Goal: Task Accomplishment & Management: Manage account settings

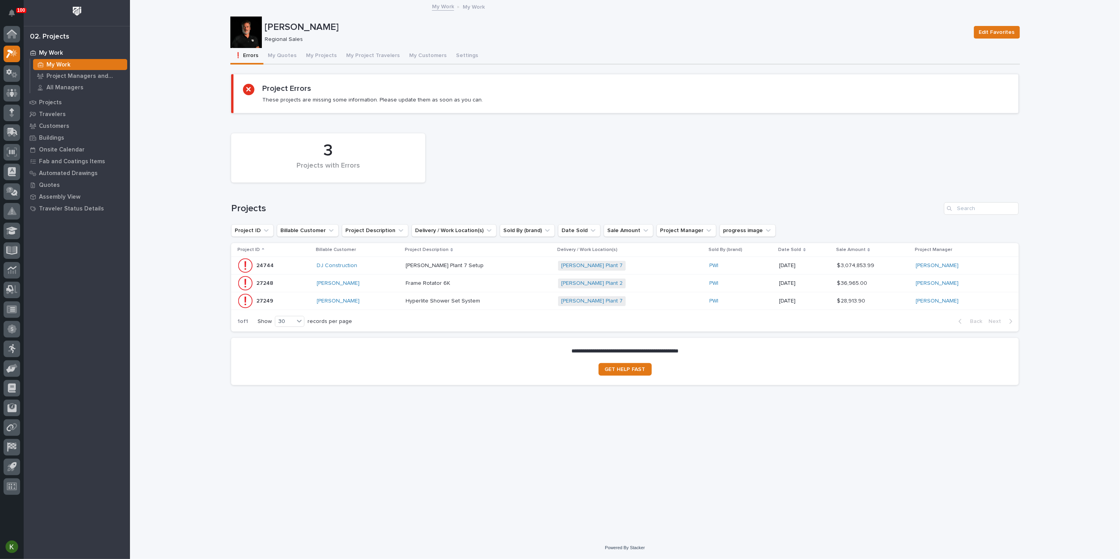
click at [516, 290] on div "Frame Rotator 6K Frame Rotator 6K" at bounding box center [479, 283] width 146 height 13
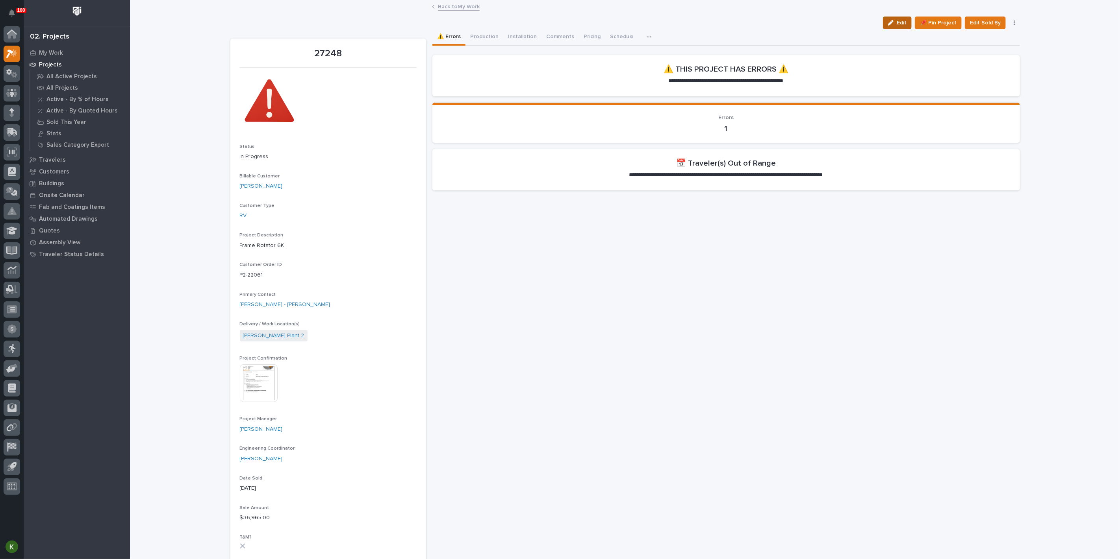
click at [888, 26] on div "button" at bounding box center [892, 23] width 9 height 6
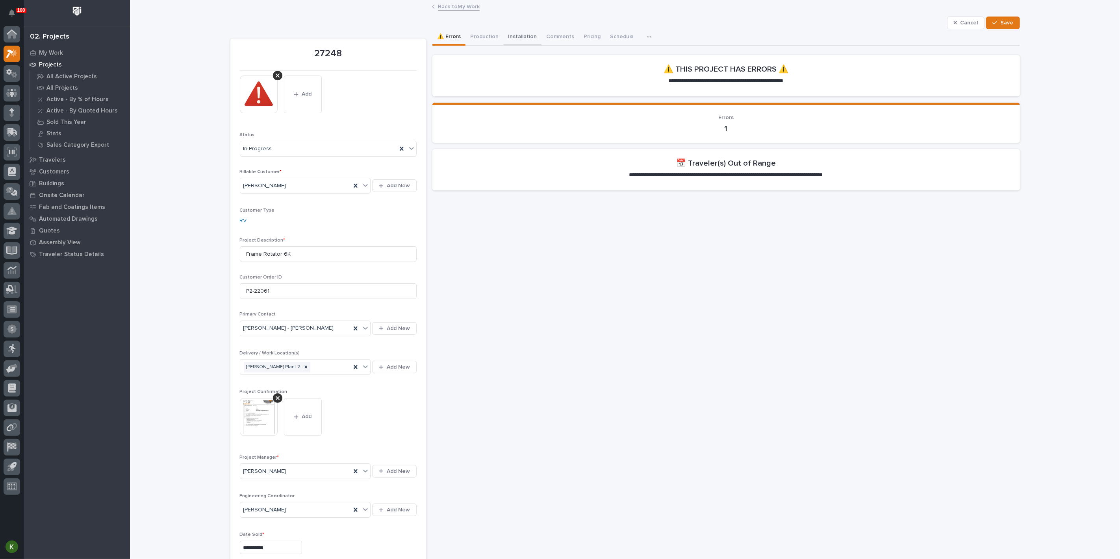
click at [535, 43] on button "Installation" at bounding box center [522, 37] width 38 height 17
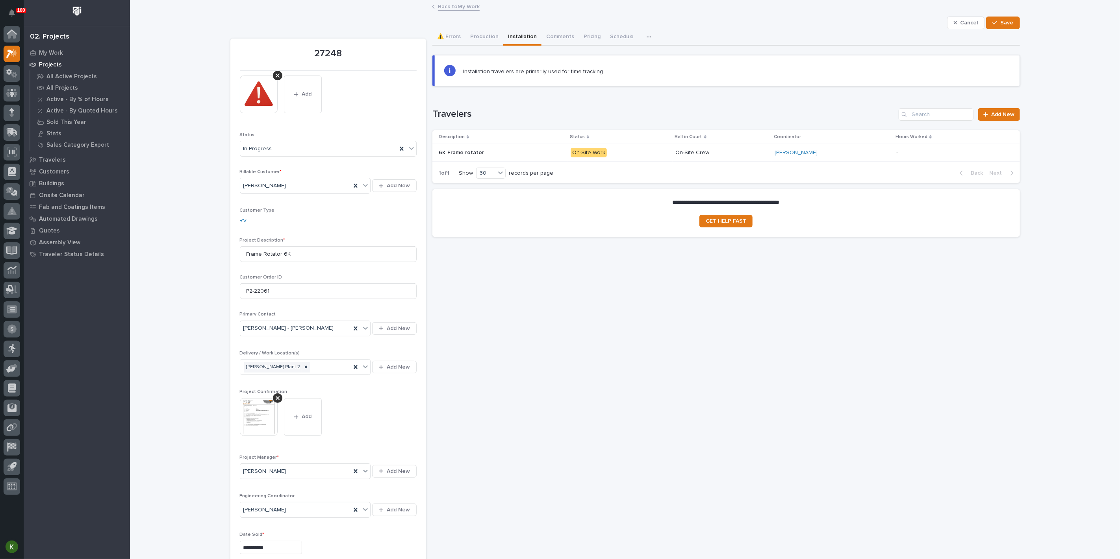
click at [650, 158] on p "On-Site Work" at bounding box center [620, 153] width 99 height 10
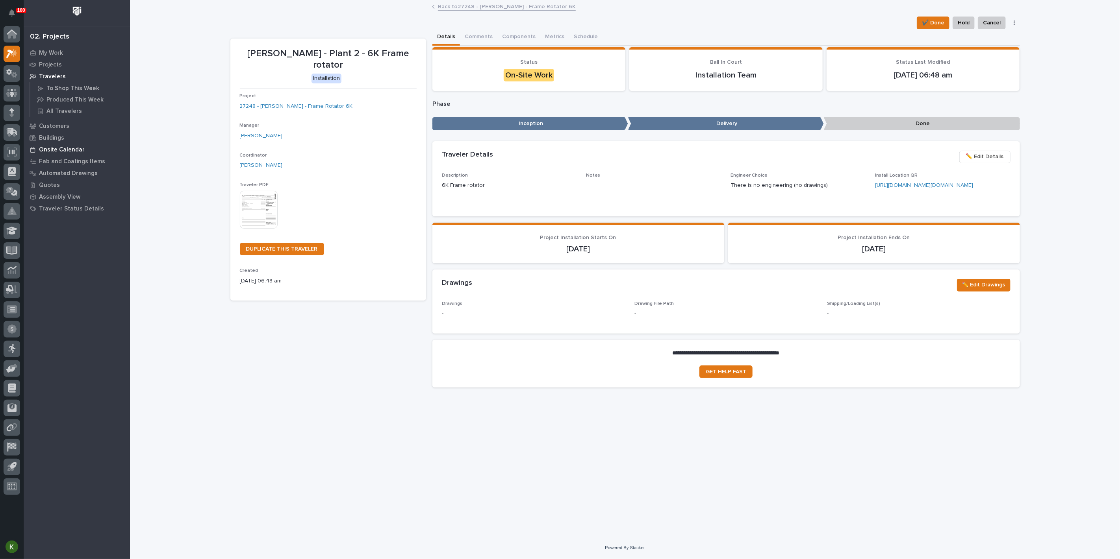
click at [77, 153] on p "Onsite Calendar" at bounding box center [62, 149] width 46 height 7
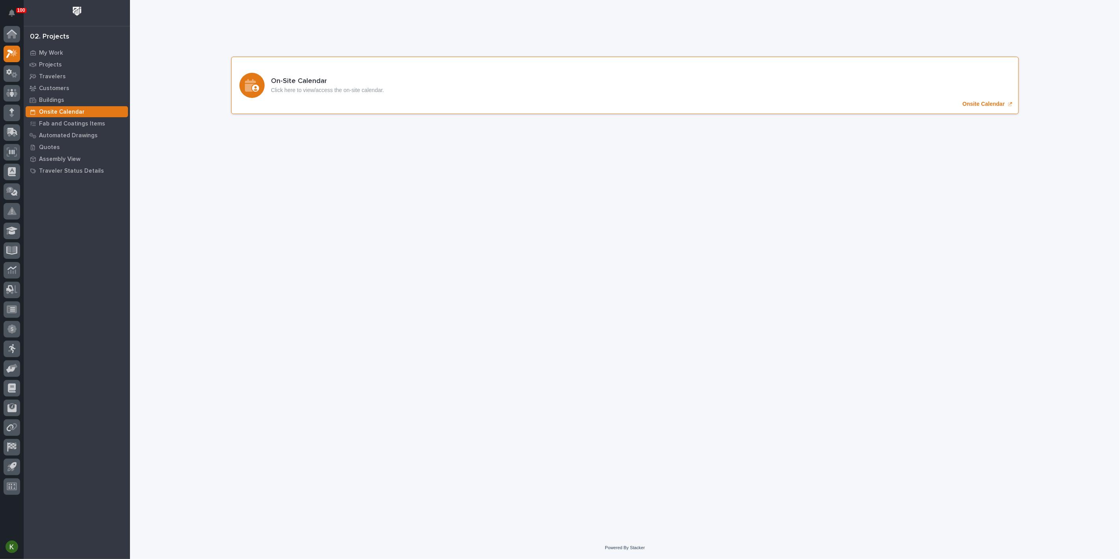
click at [971, 107] on p "Onsite Calendar" at bounding box center [983, 104] width 42 height 7
click at [59, 52] on p "My Work" at bounding box center [51, 53] width 24 height 7
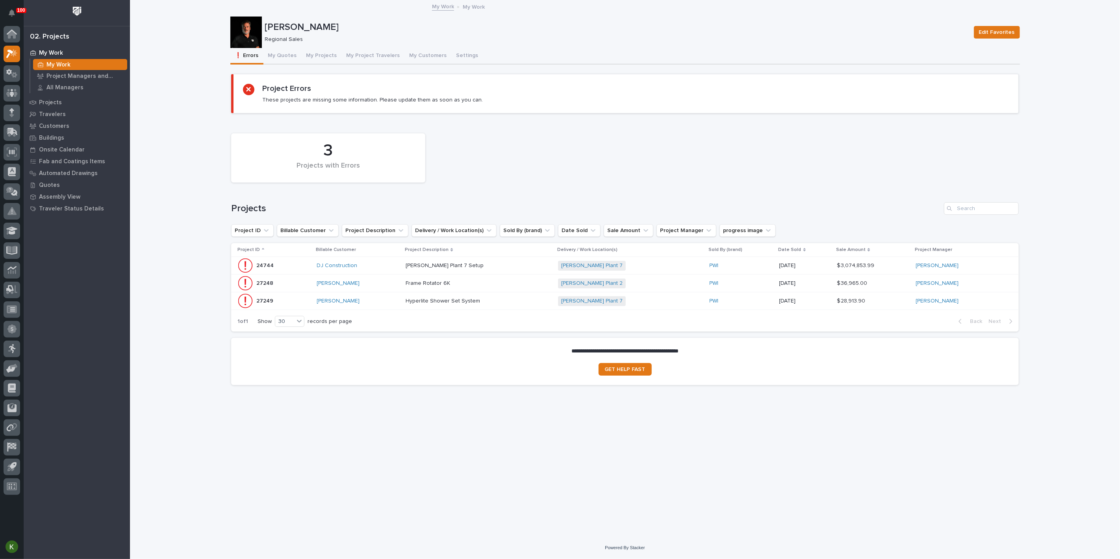
click at [527, 305] on p at bounding box center [475, 301] width 138 height 7
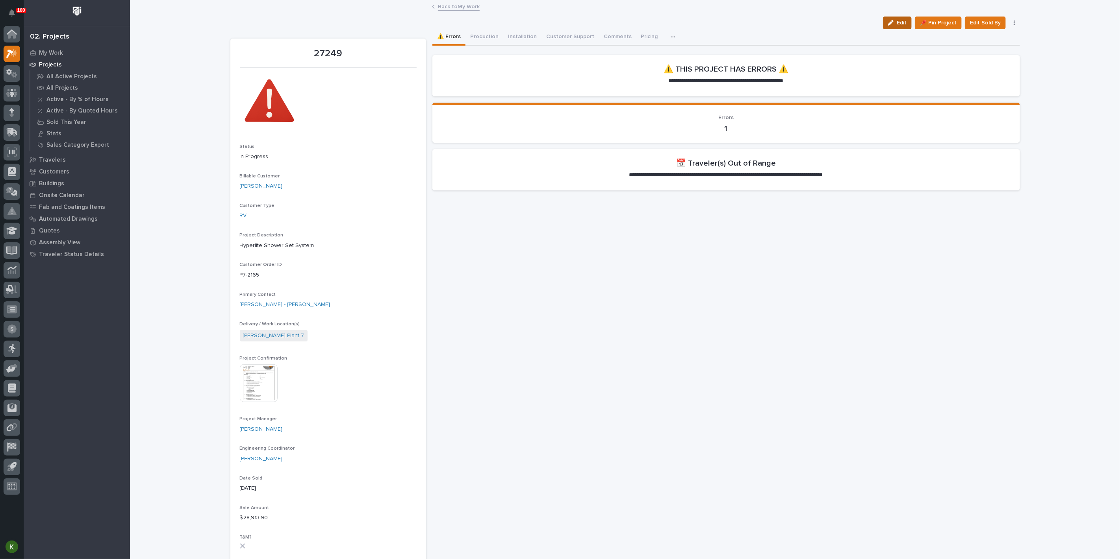
drag, startPoint x: 882, startPoint y: 28, endPoint x: 745, endPoint y: 176, distance: 201.7
click at [888, 26] on div "button" at bounding box center [892, 23] width 9 height 6
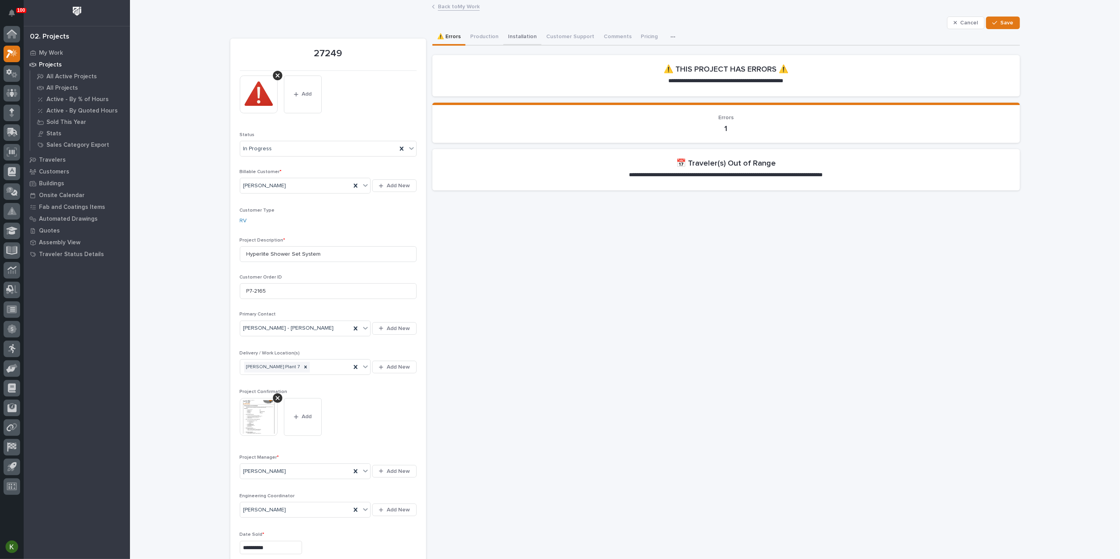
click at [538, 44] on button "Installation" at bounding box center [522, 37] width 38 height 17
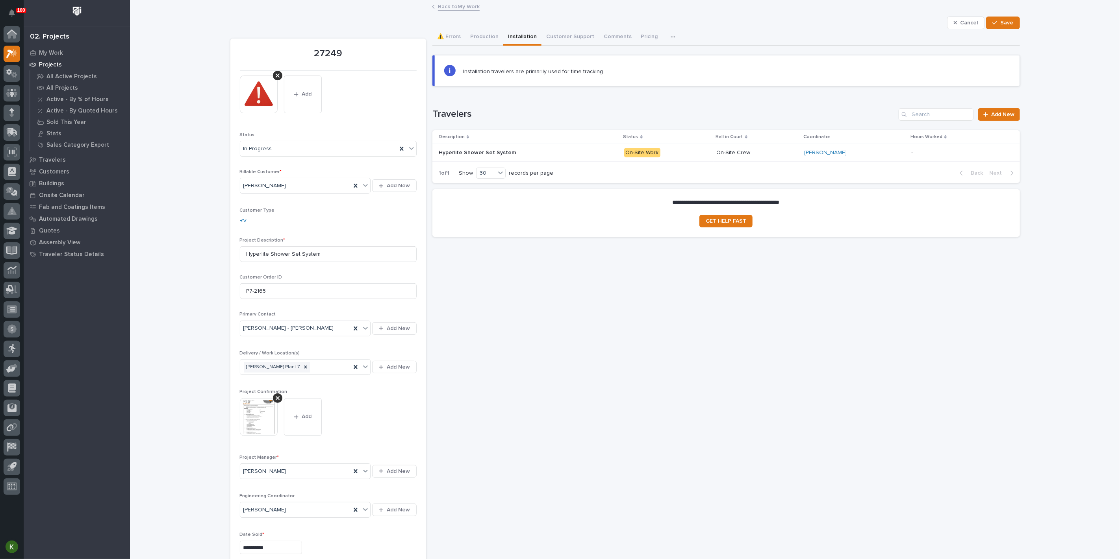
click at [590, 159] on div "Hyperlite Shower Set System Hyperlite Shower Set System" at bounding box center [528, 152] width 179 height 13
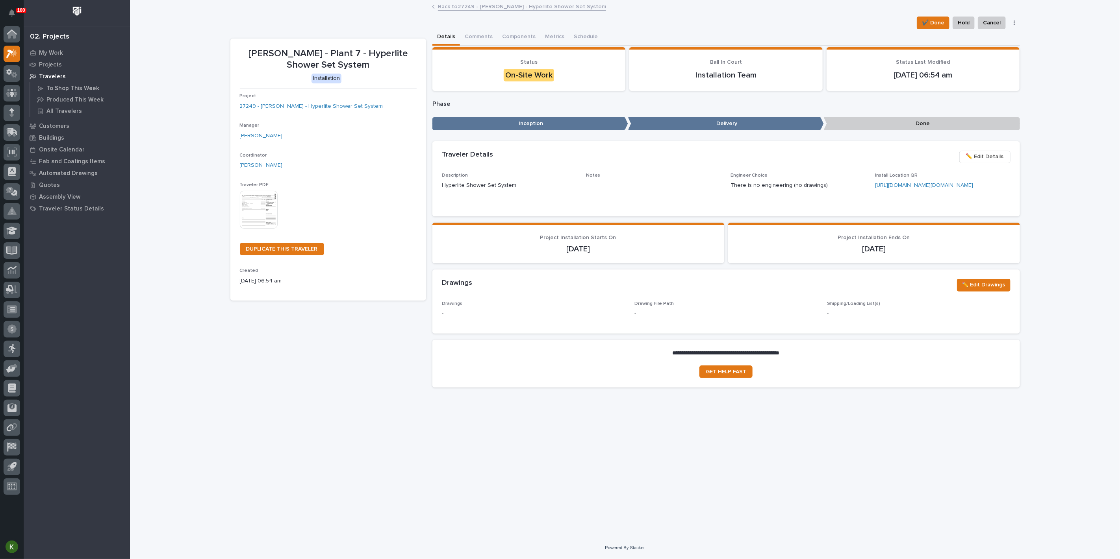
click at [443, 6] on link "Back to 27249 - Brinkley RV - Hyperlite Shower Set System" at bounding box center [522, 6] width 168 height 9
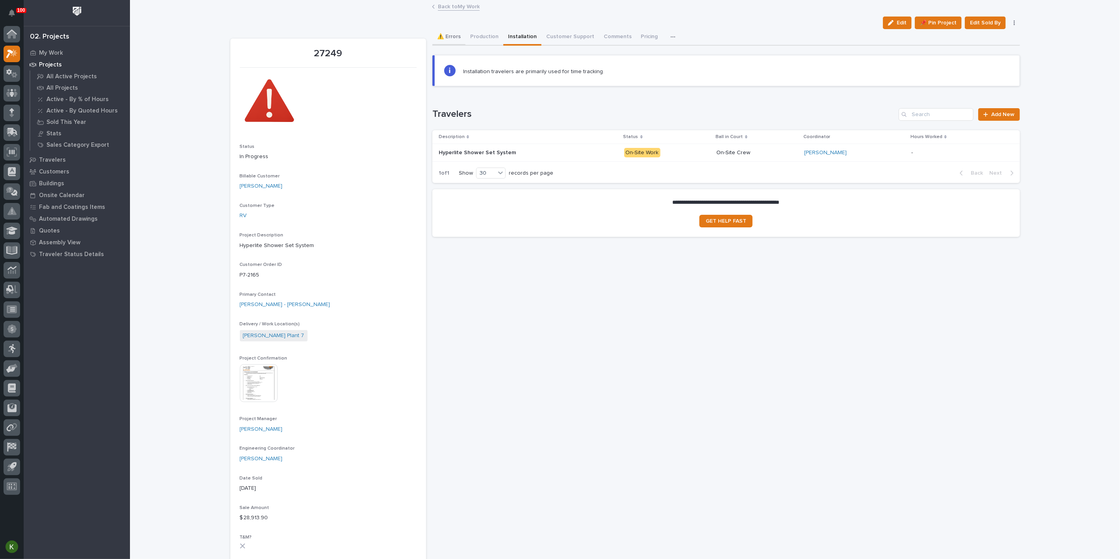
click at [456, 42] on button "⚠️ Errors" at bounding box center [448, 37] width 33 height 17
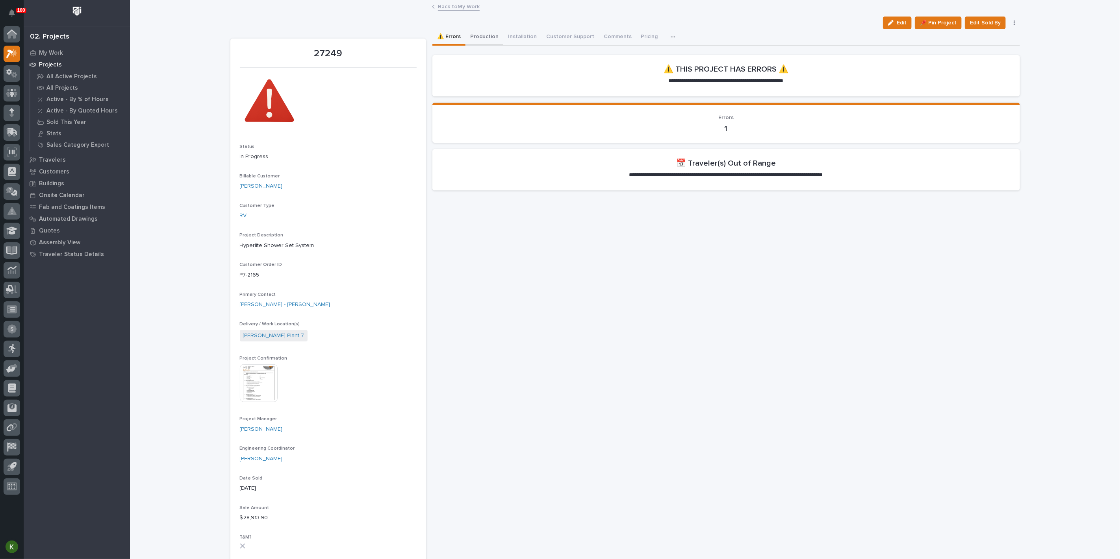
click at [498, 45] on button "Production" at bounding box center [484, 37] width 38 height 17
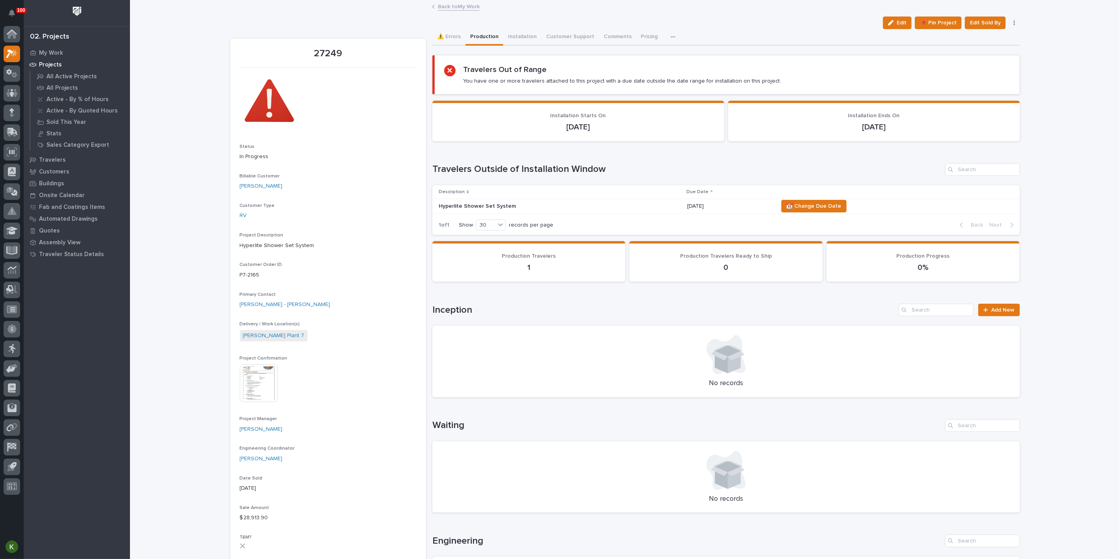
click at [653, 213] on div "Hyperlite Shower Set System" at bounding box center [560, 206] width 242 height 13
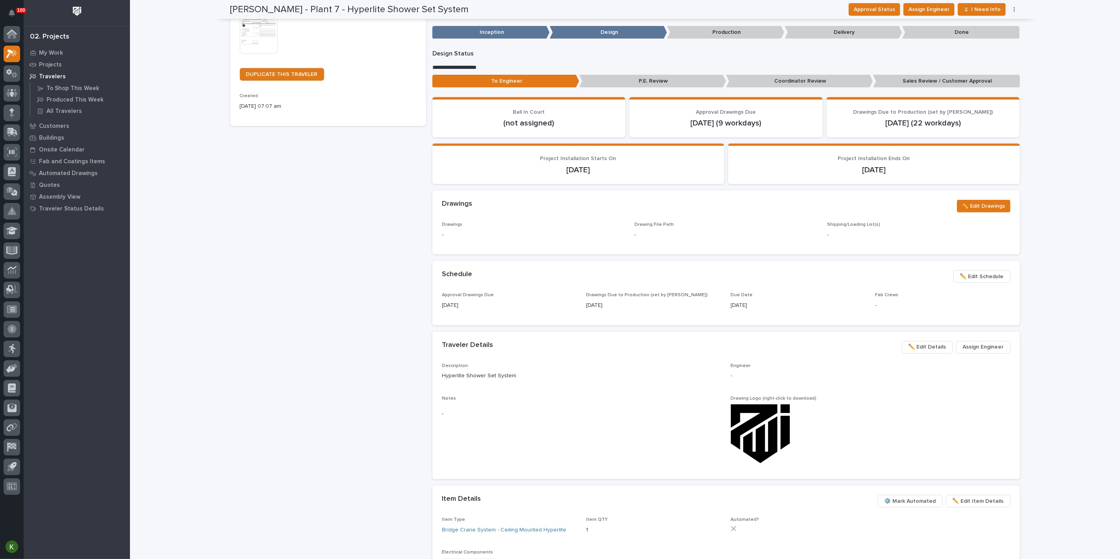
scroll to position [219, 0]
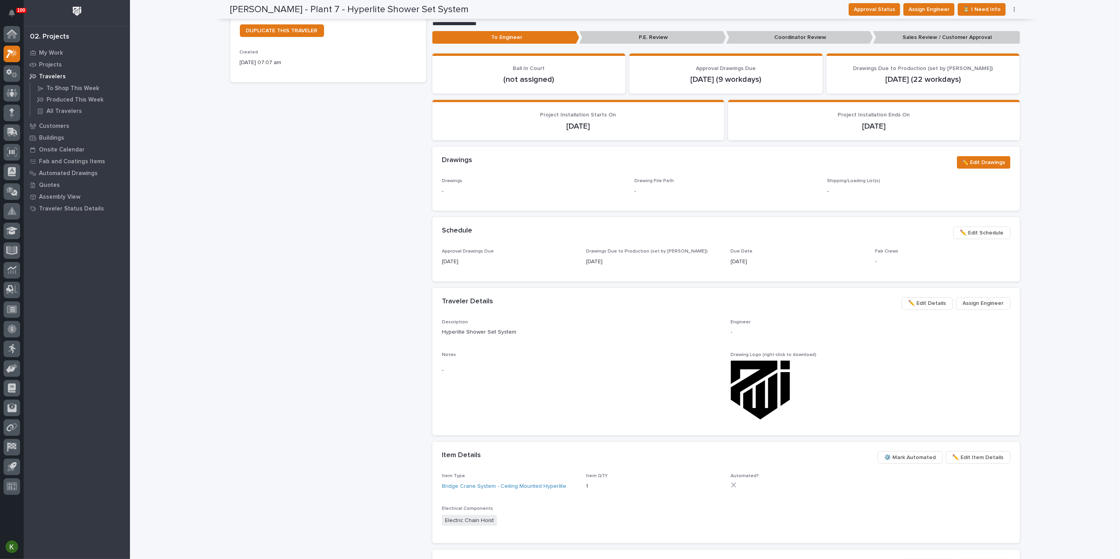
click at [974, 238] on span "✏️ Edit Schedule" at bounding box center [982, 232] width 44 height 9
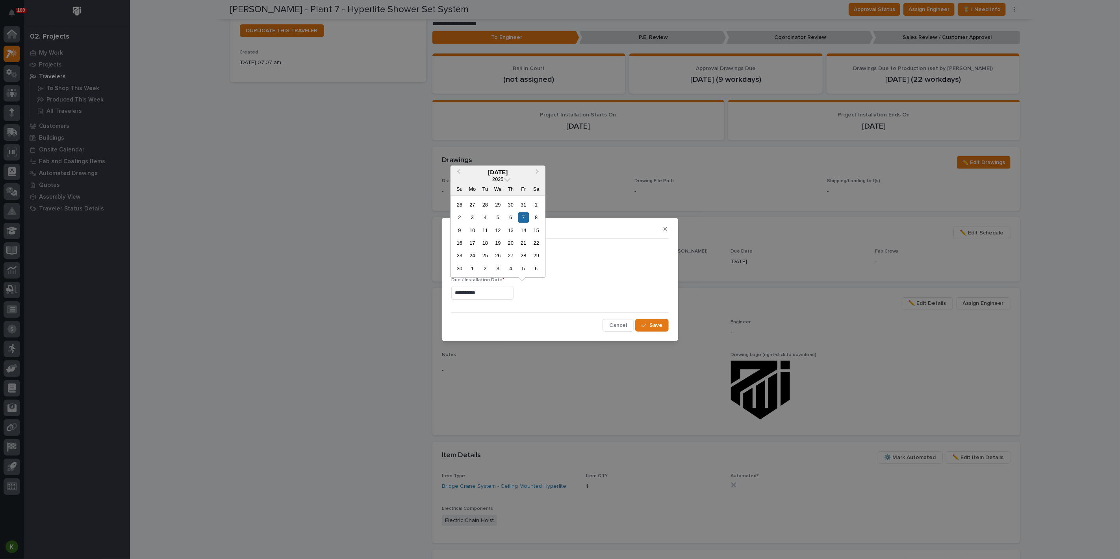
click at [471, 292] on input "**********" at bounding box center [482, 293] width 62 height 14
click at [458, 167] on span "Previous Month" at bounding box center [458, 172] width 0 height 10
click at [505, 238] on div "23" at bounding box center [510, 243] width 11 height 11
type input "**********"
click at [649, 329] on span "Save" at bounding box center [655, 325] width 13 height 7
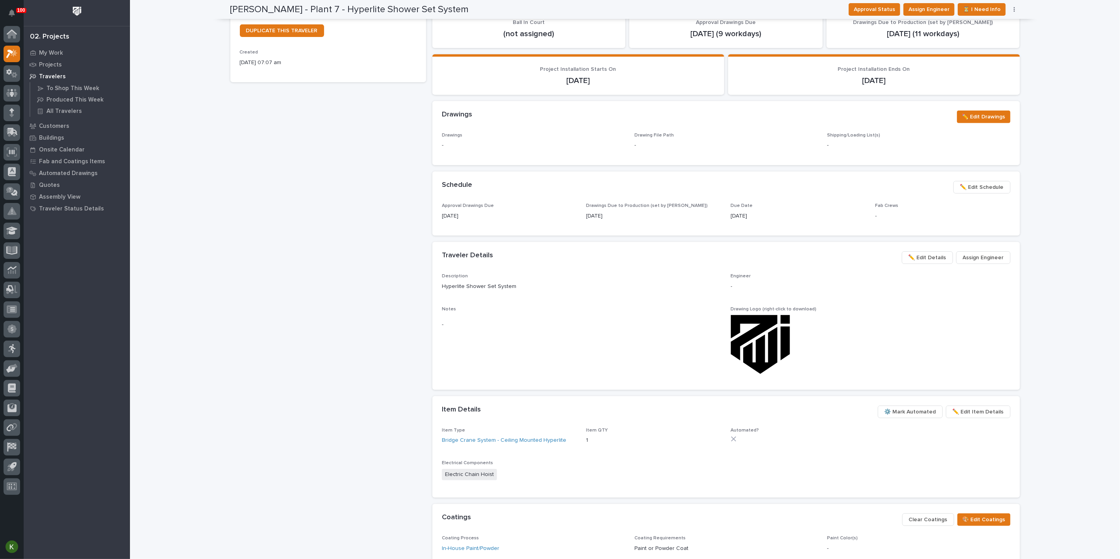
scroll to position [190, 0]
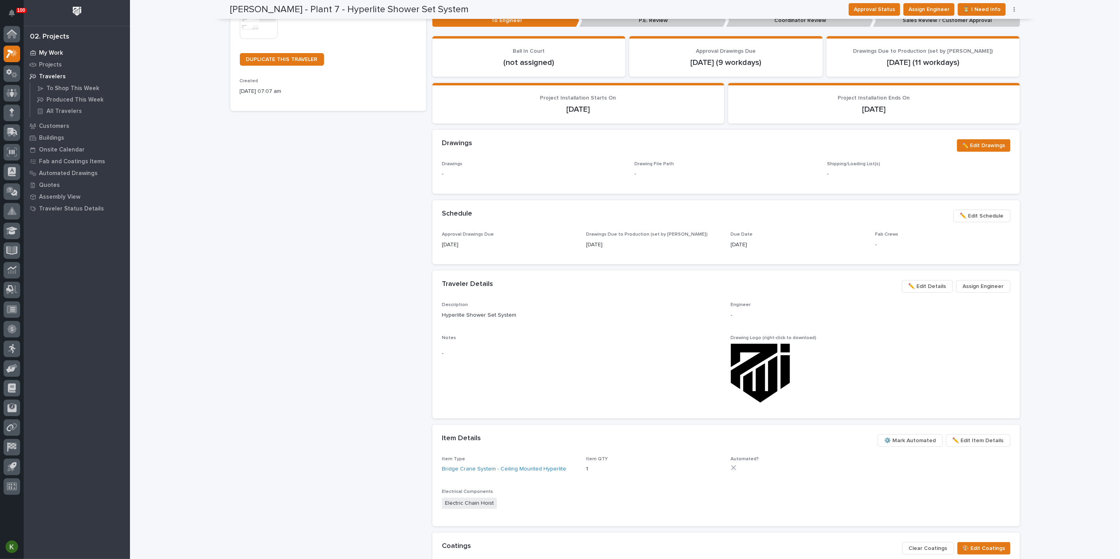
click at [59, 53] on p "My Work" at bounding box center [51, 53] width 24 height 7
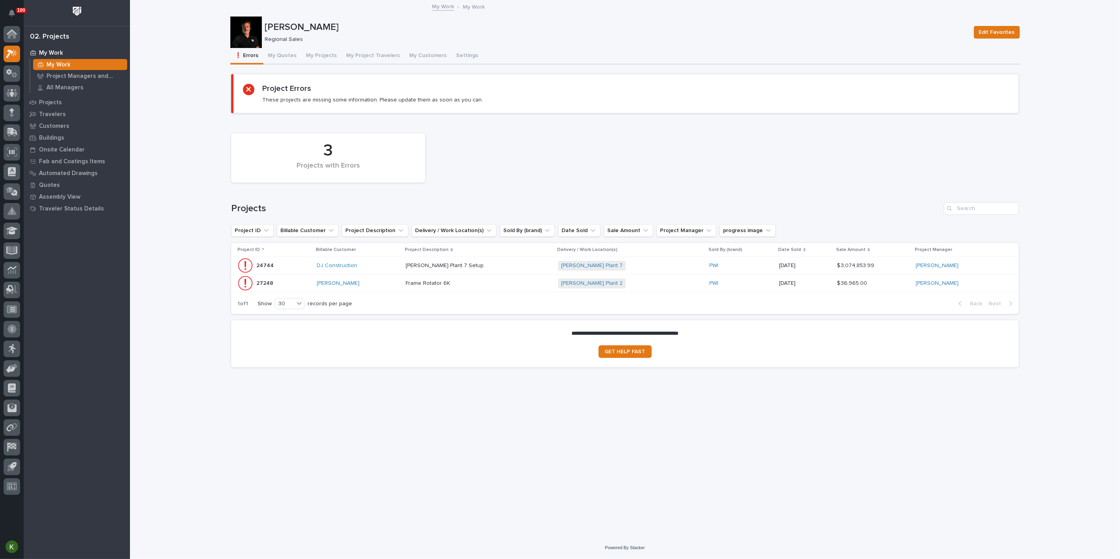
click at [500, 287] on p at bounding box center [475, 283] width 138 height 7
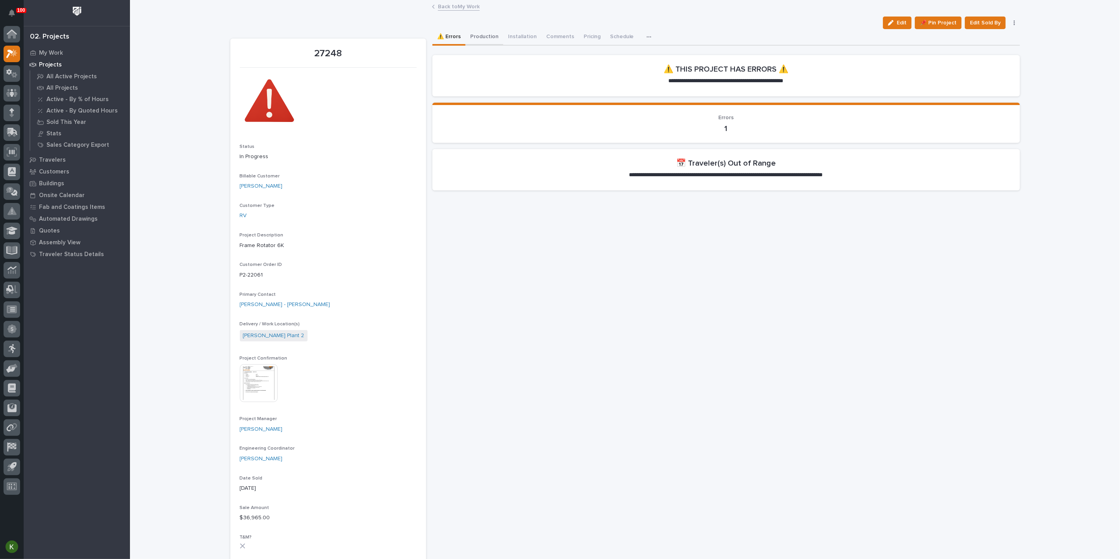
click at [493, 45] on button "Production" at bounding box center [484, 37] width 38 height 17
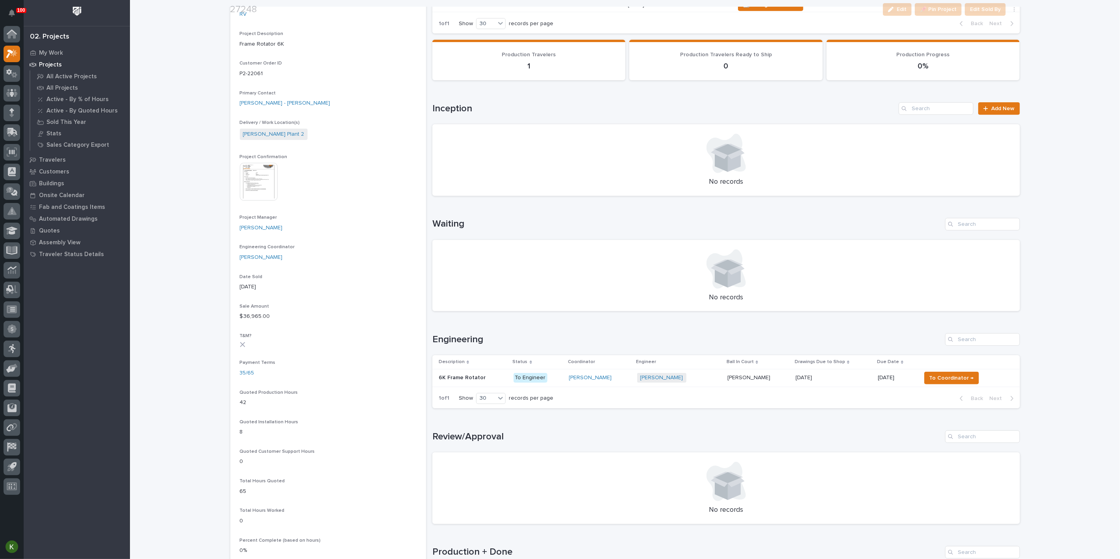
scroll to position [350, 0]
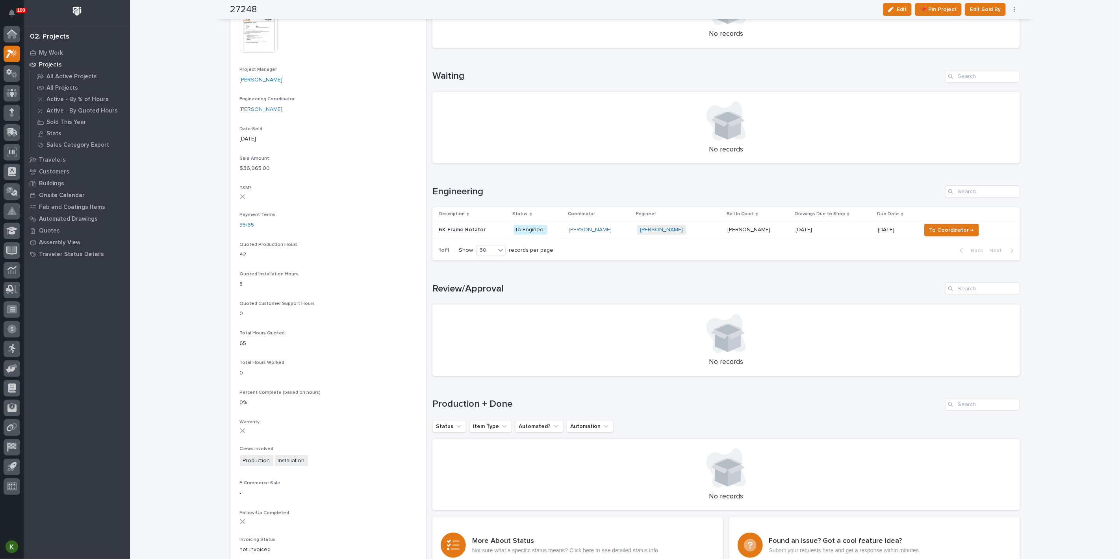
click at [847, 233] on p at bounding box center [833, 230] width 76 height 7
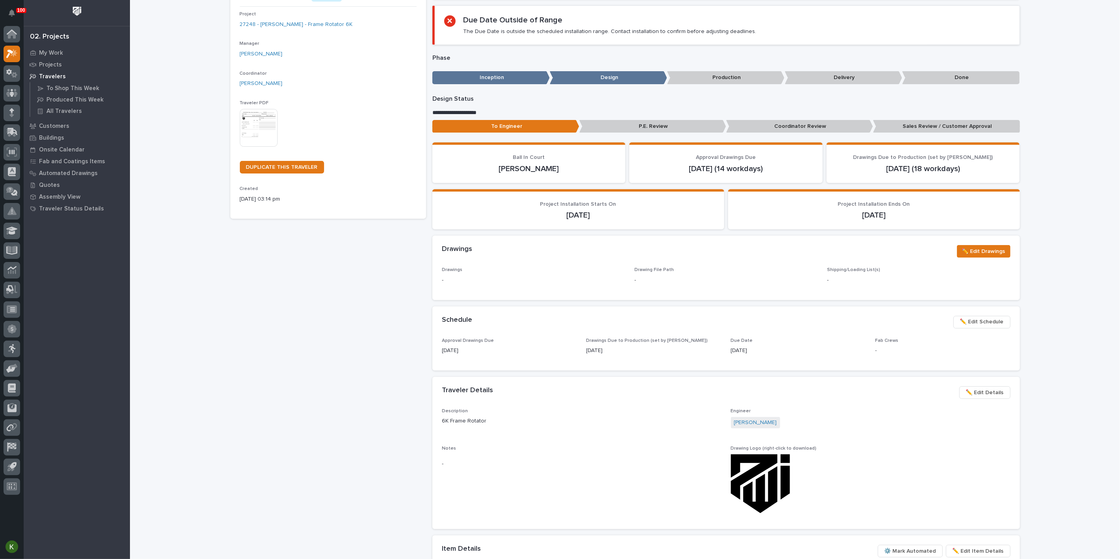
scroll to position [87, 0]
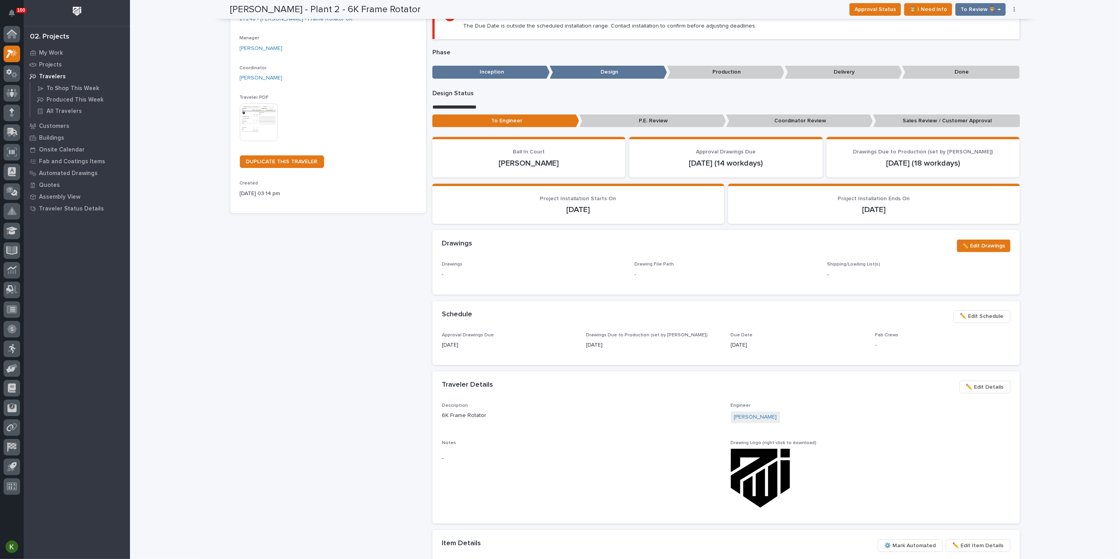
click at [967, 321] on span "✏️ Edit Schedule" at bounding box center [982, 316] width 44 height 9
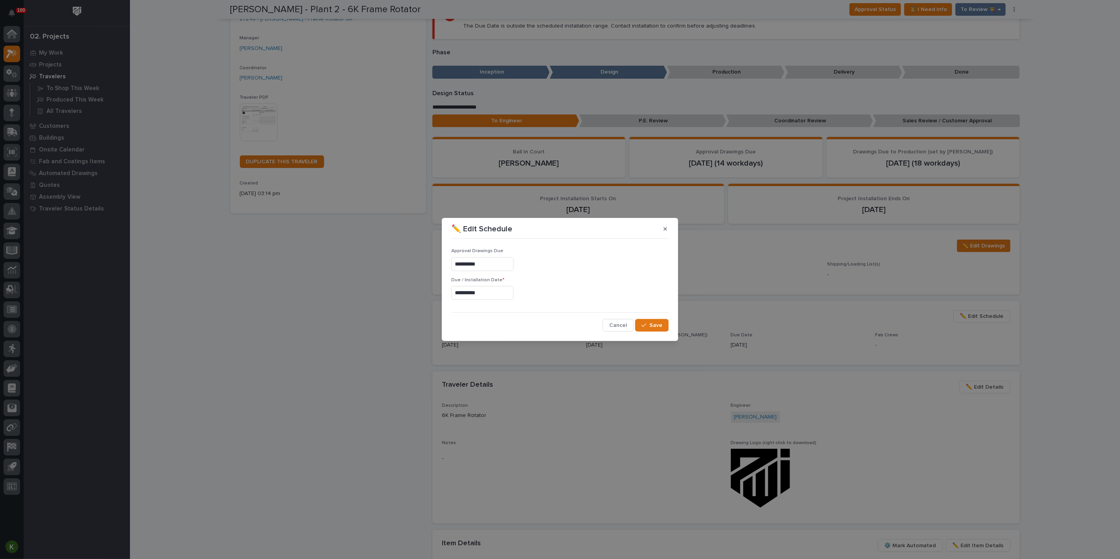
click at [474, 295] on input "**********" at bounding box center [482, 293] width 62 height 14
click at [518, 212] on div "7" at bounding box center [523, 217] width 11 height 11
type input "**********"
click at [649, 329] on span "Save" at bounding box center [655, 325] width 13 height 7
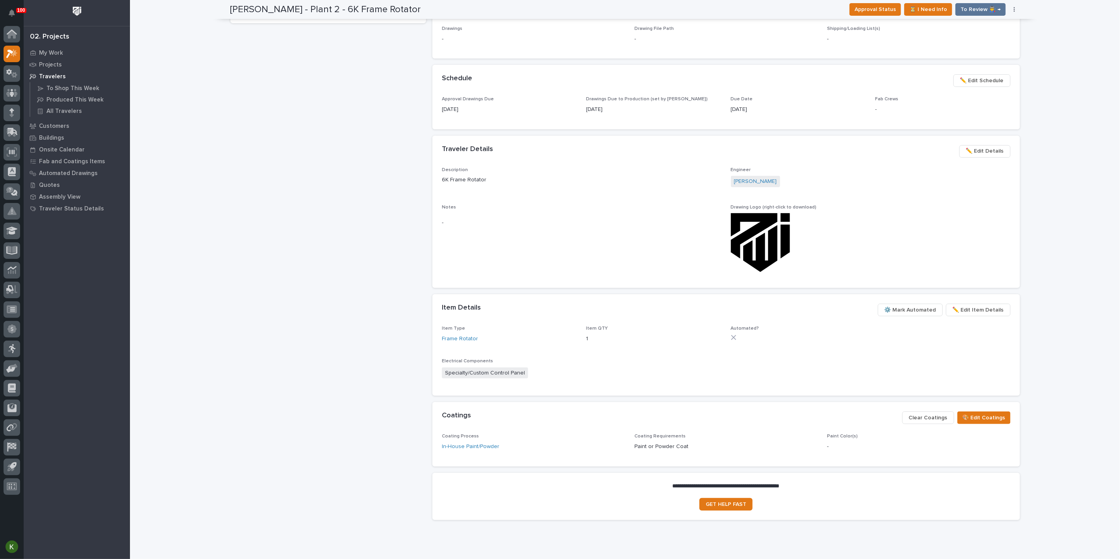
scroll to position [0, 0]
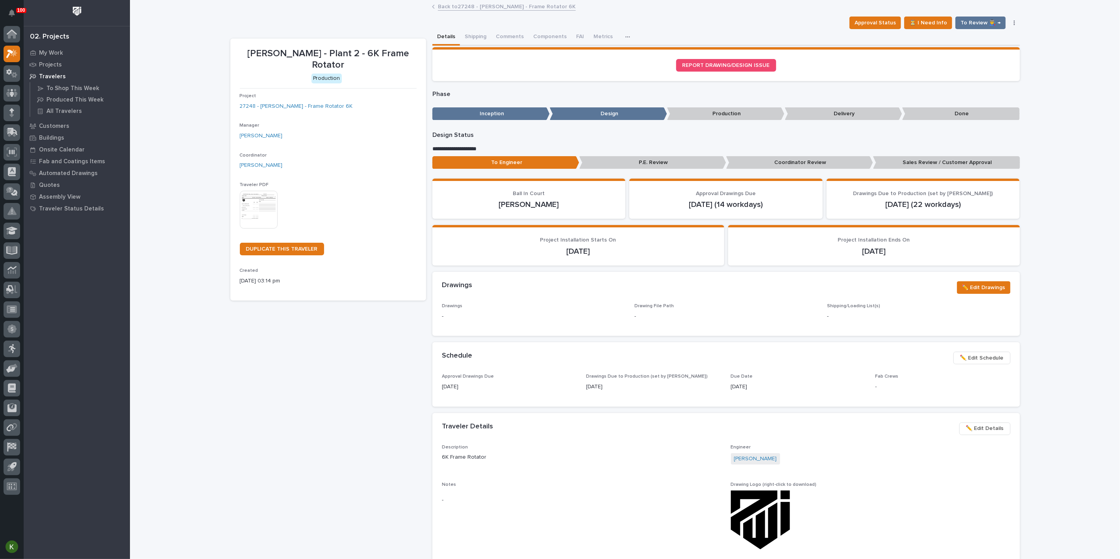
click at [449, 3] on link "Back to 27248 - Brinkley RV - Frame Rotator 6K" at bounding box center [507, 6] width 138 height 9
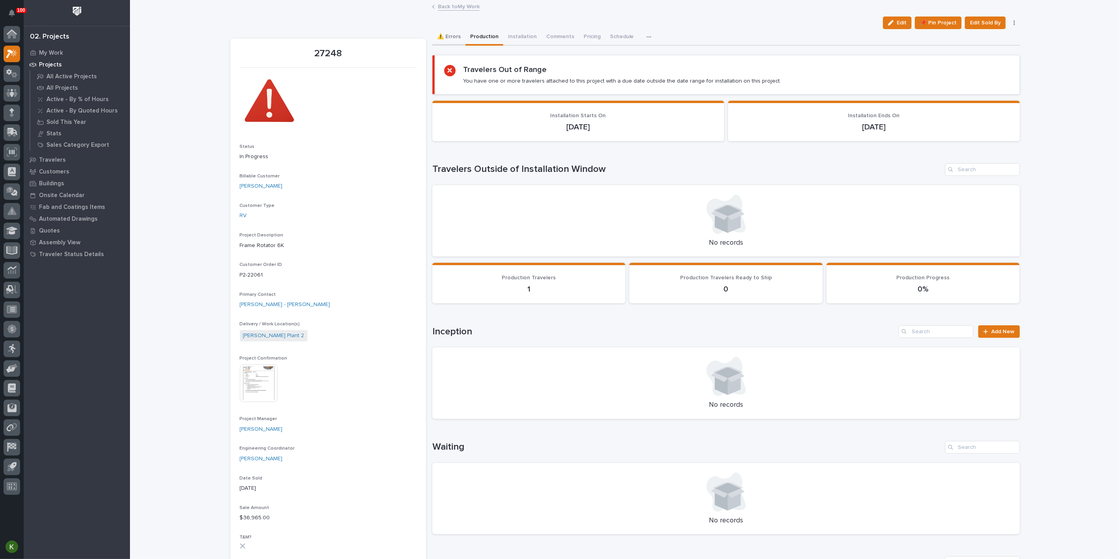
click at [454, 39] on button "⚠️ Errors" at bounding box center [448, 37] width 33 height 17
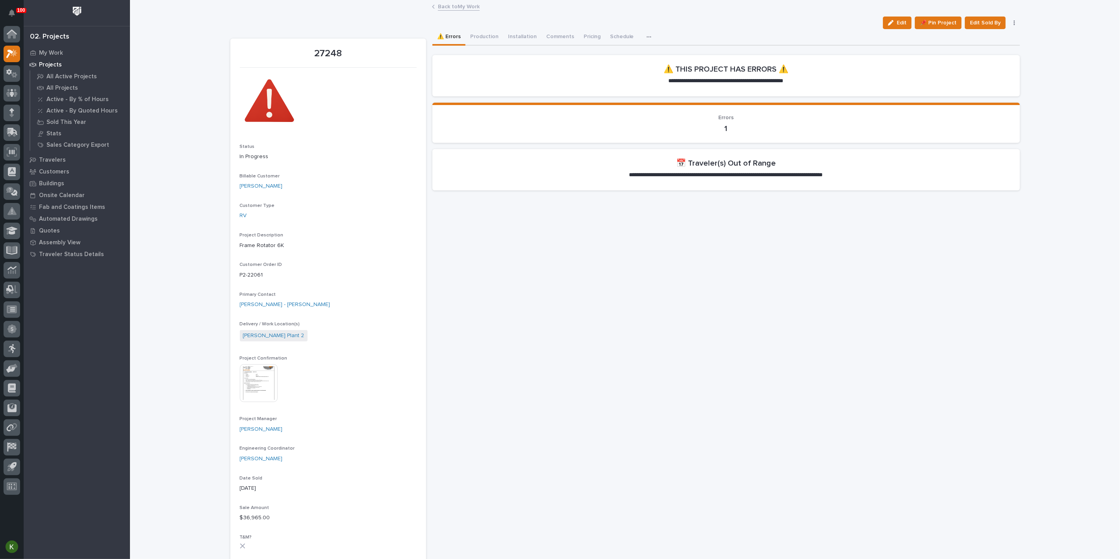
click at [438, 7] on link "Back to My Work" at bounding box center [459, 6] width 42 height 9
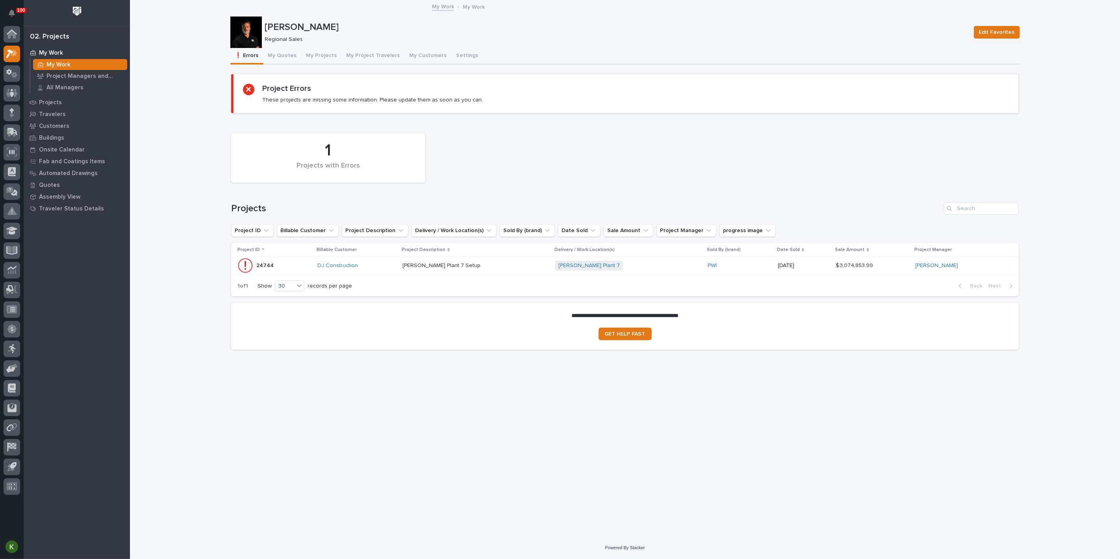
click at [520, 272] on div "[PERSON_NAME] Plant 7 Setup [PERSON_NAME] Plant 7 Setup" at bounding box center [475, 265] width 147 height 13
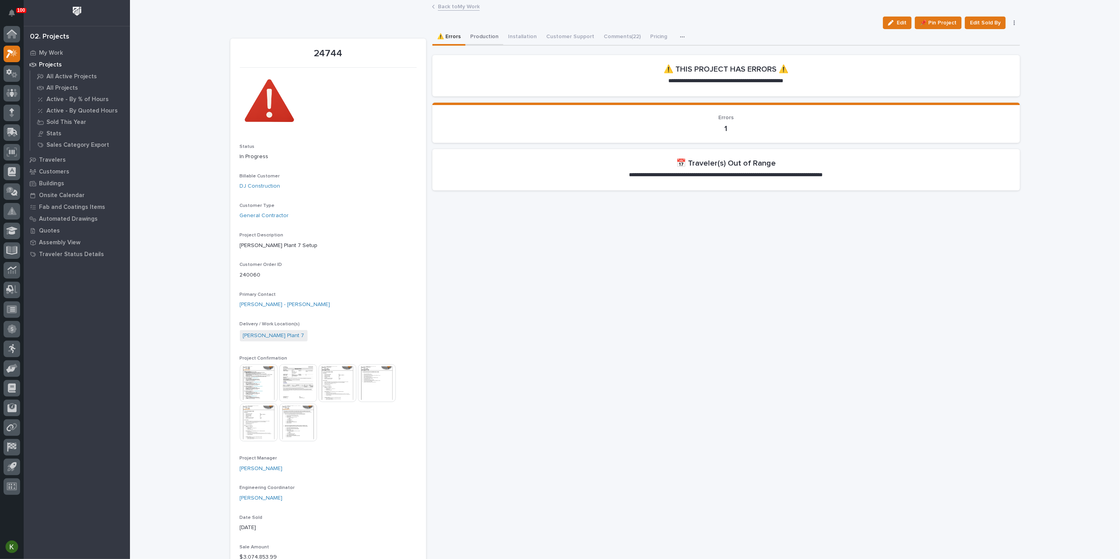
click at [497, 41] on button "Production" at bounding box center [484, 37] width 38 height 17
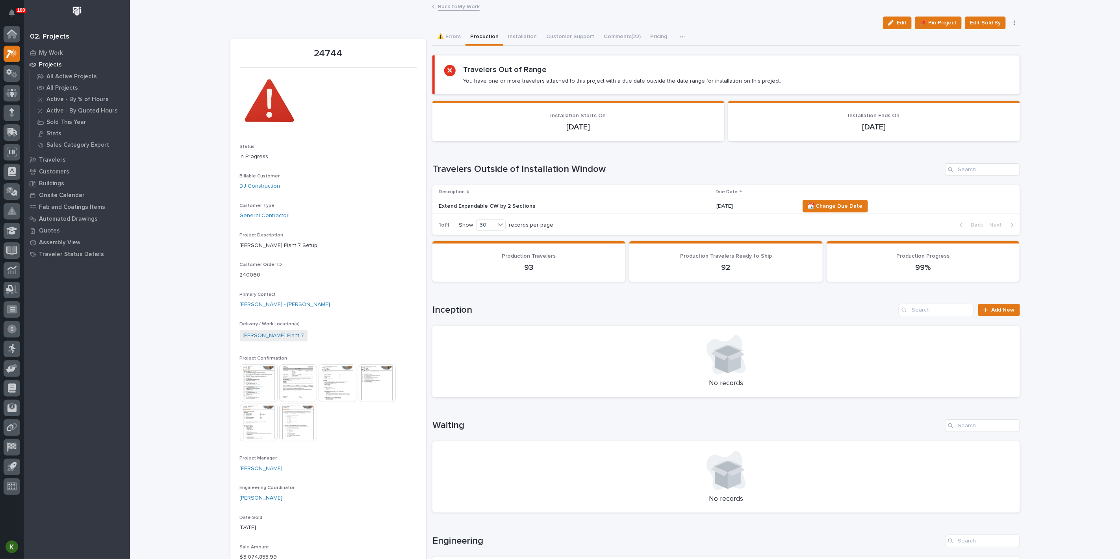
drag, startPoint x: 882, startPoint y: 30, endPoint x: 843, endPoint y: 143, distance: 120.3
click at [888, 26] on div "button" at bounding box center [892, 23] width 9 height 6
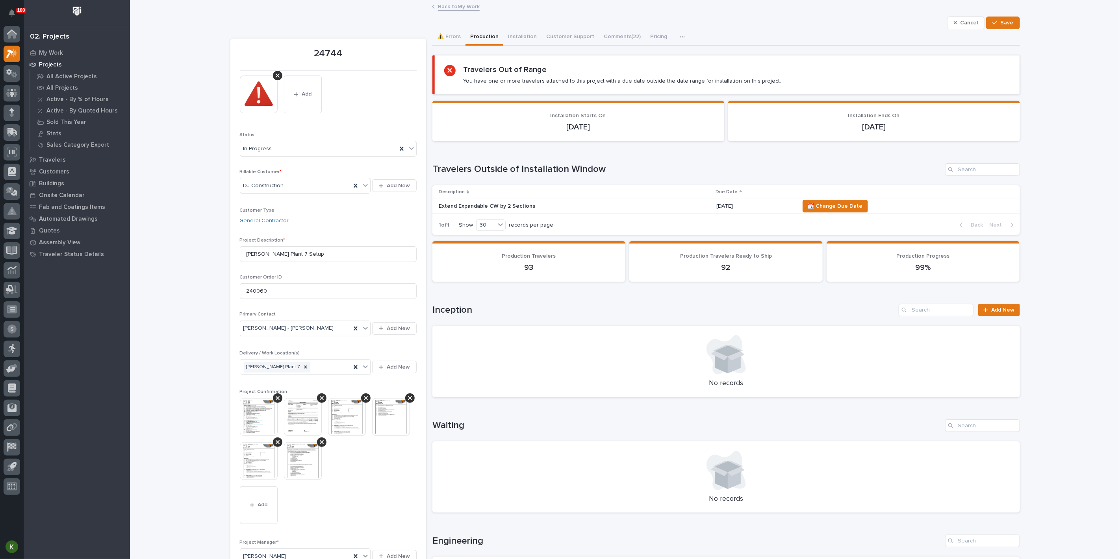
click at [450, 7] on link "Back to My Work" at bounding box center [459, 6] width 42 height 9
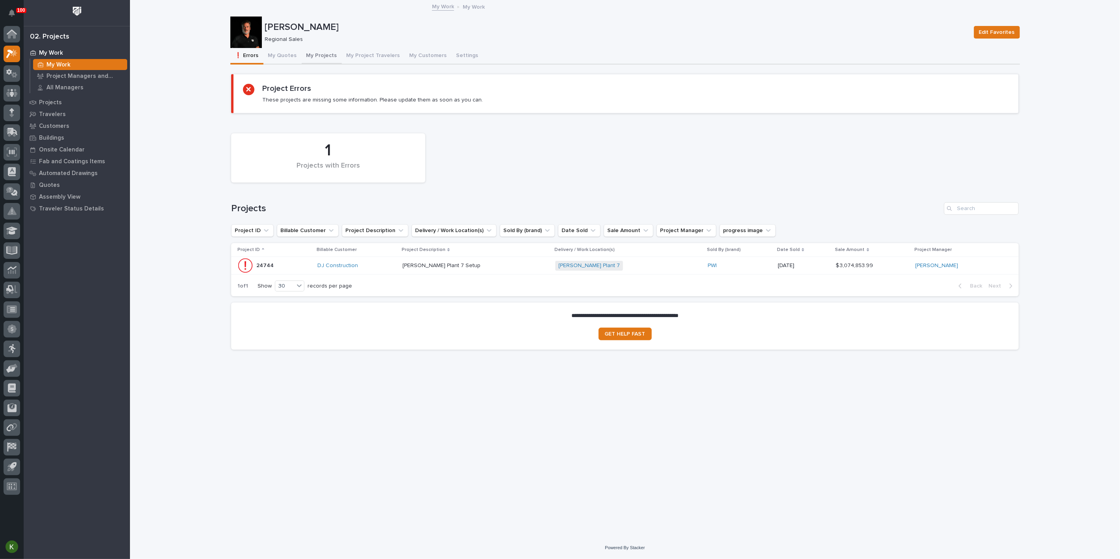
click at [341, 62] on button "My Projects" at bounding box center [322, 56] width 40 height 17
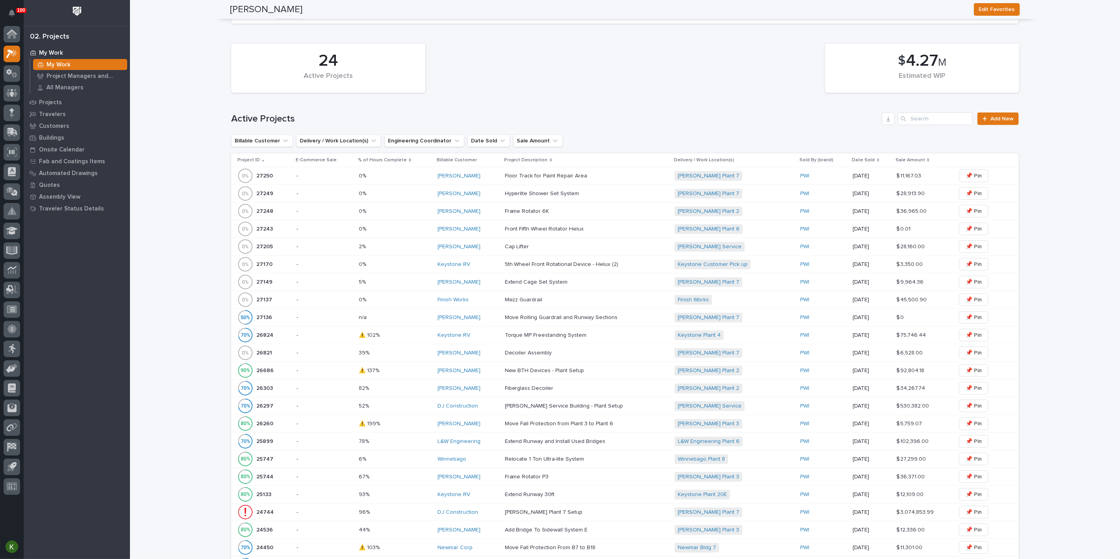
scroll to position [350, 0]
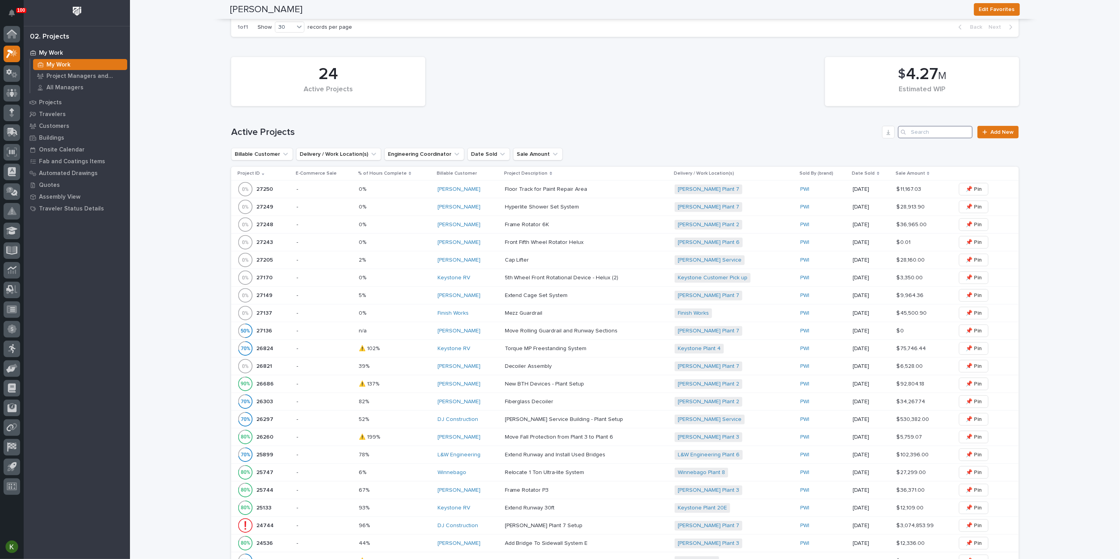
click at [921, 139] on input "Search" at bounding box center [935, 132] width 75 height 13
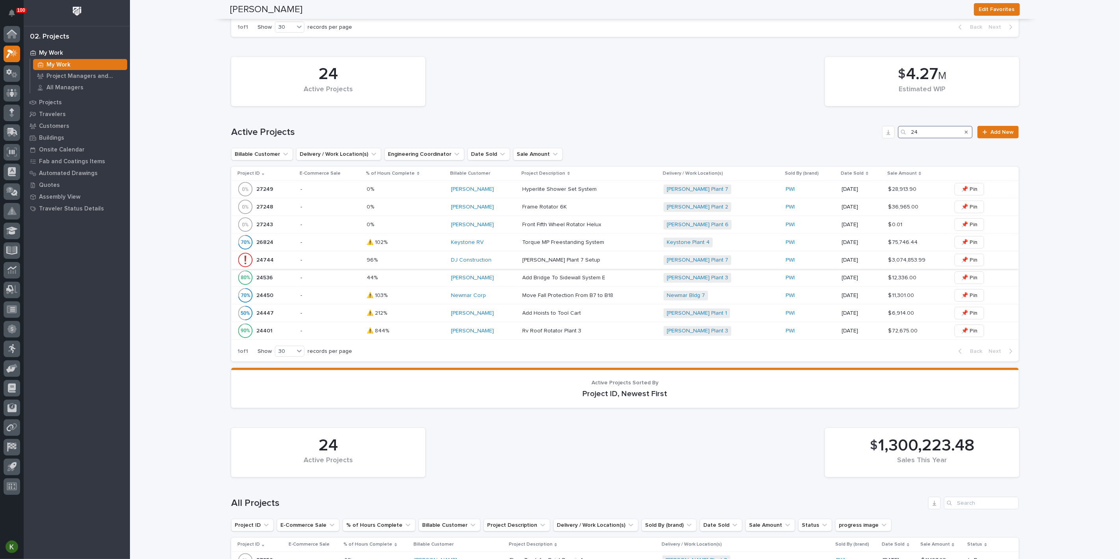
type input "24"
click at [426, 264] on p at bounding box center [406, 260] width 78 height 7
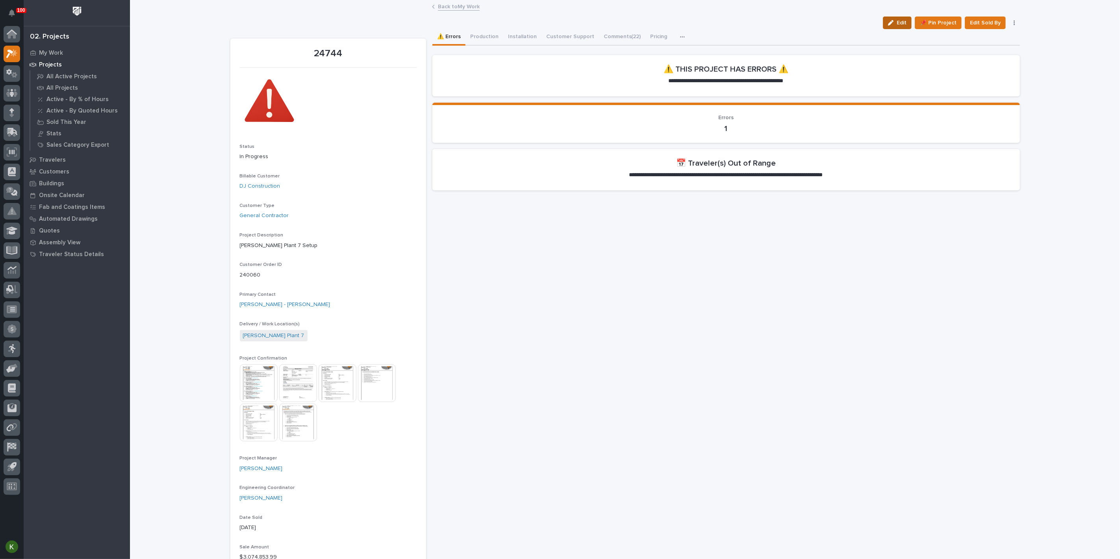
click at [897, 26] on span "Edit" at bounding box center [902, 22] width 10 height 7
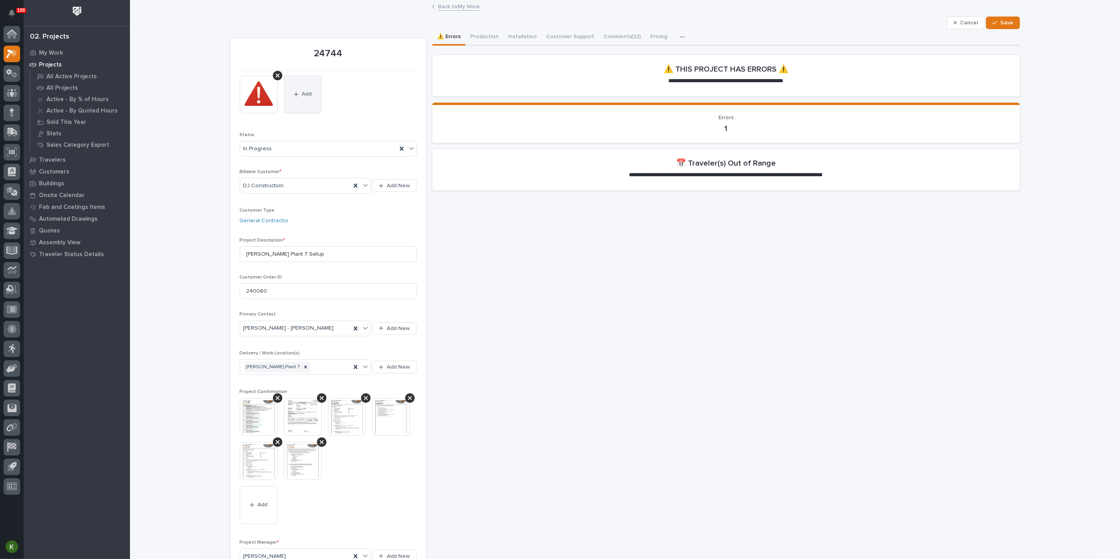
click at [305, 113] on button "Add" at bounding box center [303, 95] width 38 height 38
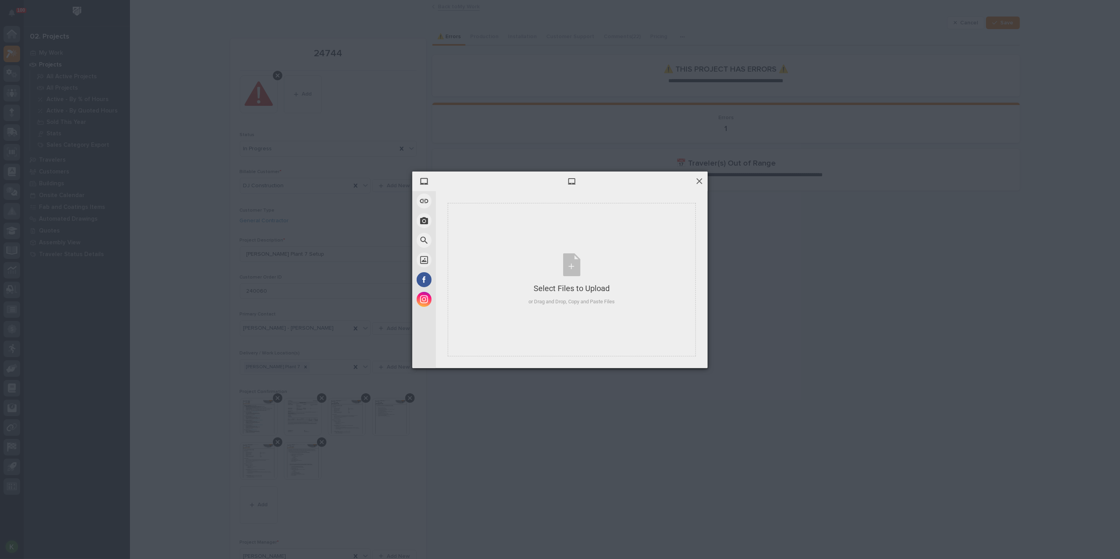
click at [697, 183] on span at bounding box center [699, 181] width 9 height 9
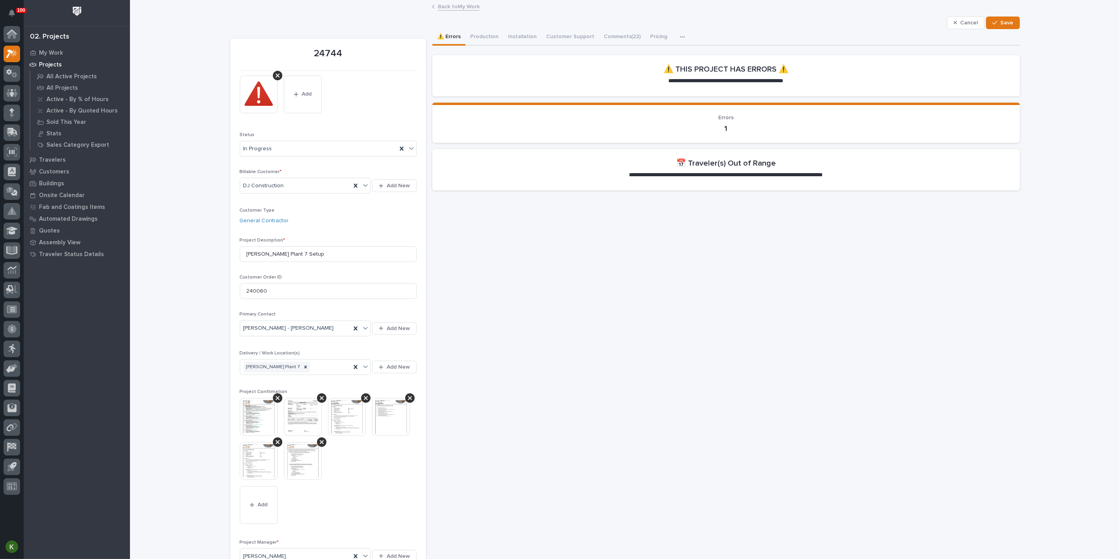
click at [707, 168] on h2 "📅 Traveler(s) Out of Range" at bounding box center [726, 163] width 100 height 9
click at [541, 46] on button "Installation" at bounding box center [522, 37] width 38 height 17
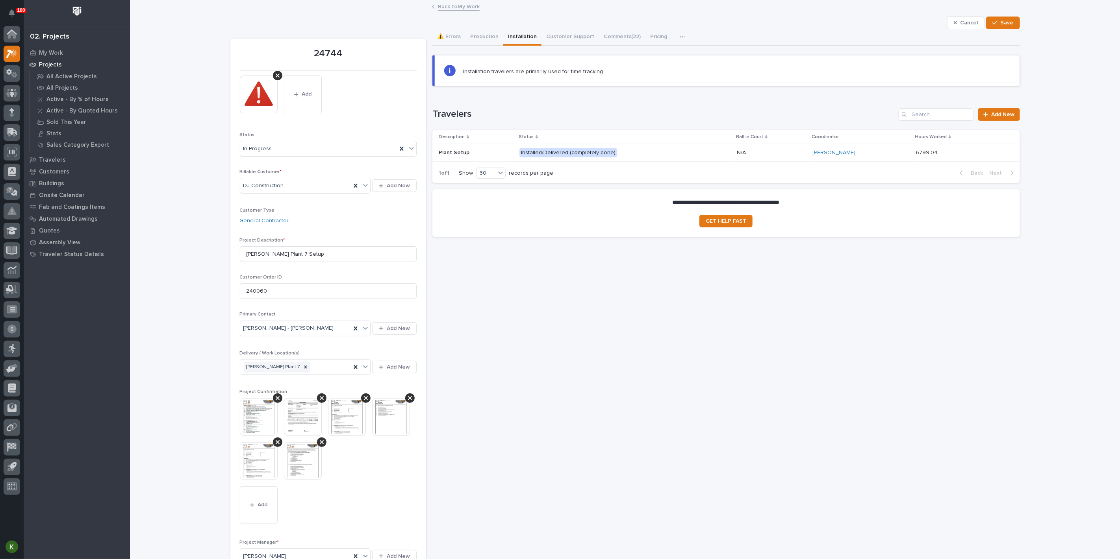
click at [663, 161] on div "Installed/Delivered (completely done)" at bounding box center [624, 153] width 211 height 16
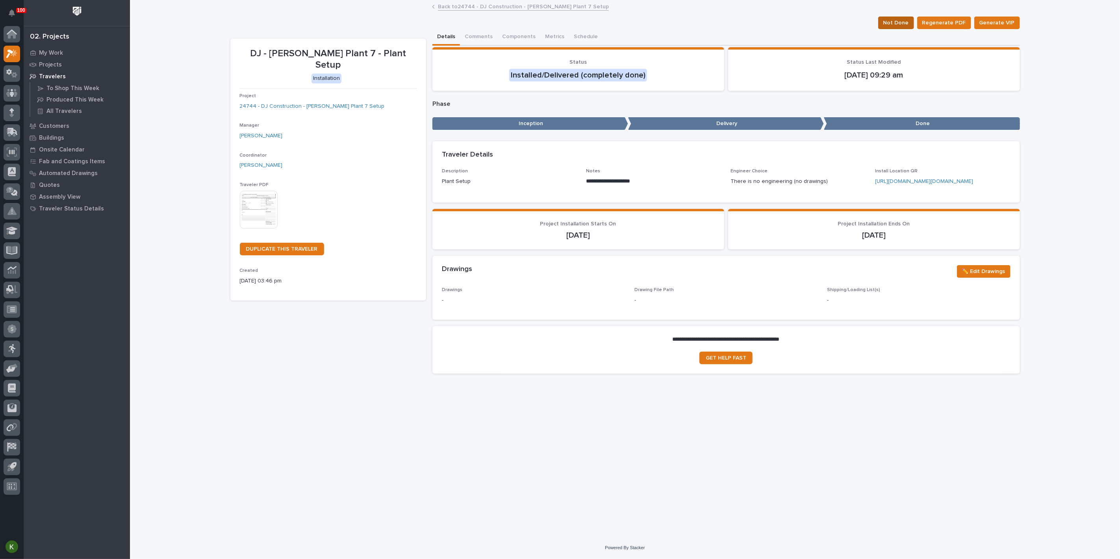
click at [893, 28] on span "Not Done" at bounding box center [896, 22] width 26 height 9
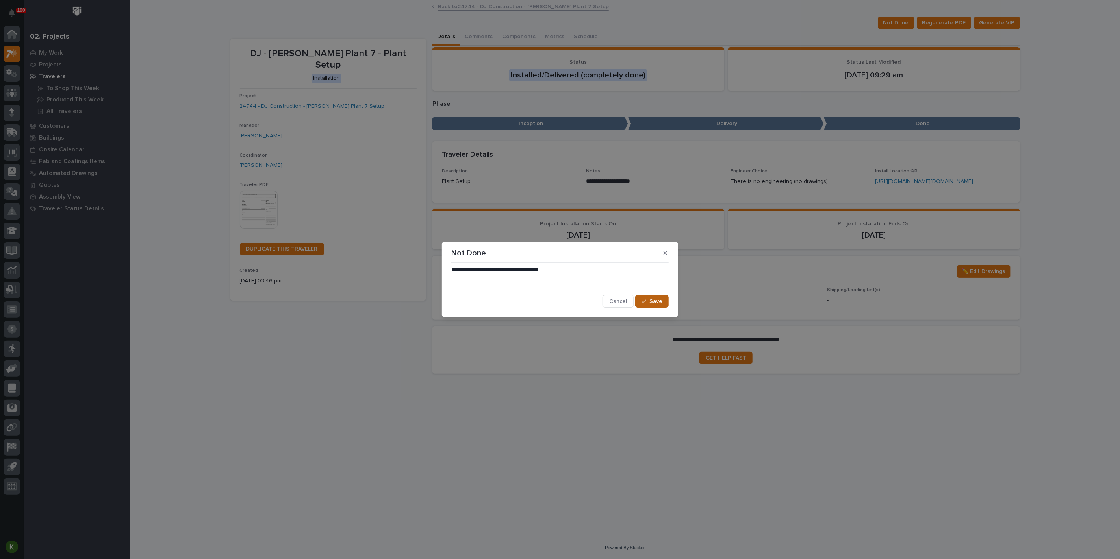
click at [649, 304] on span "Save" at bounding box center [655, 301] width 13 height 7
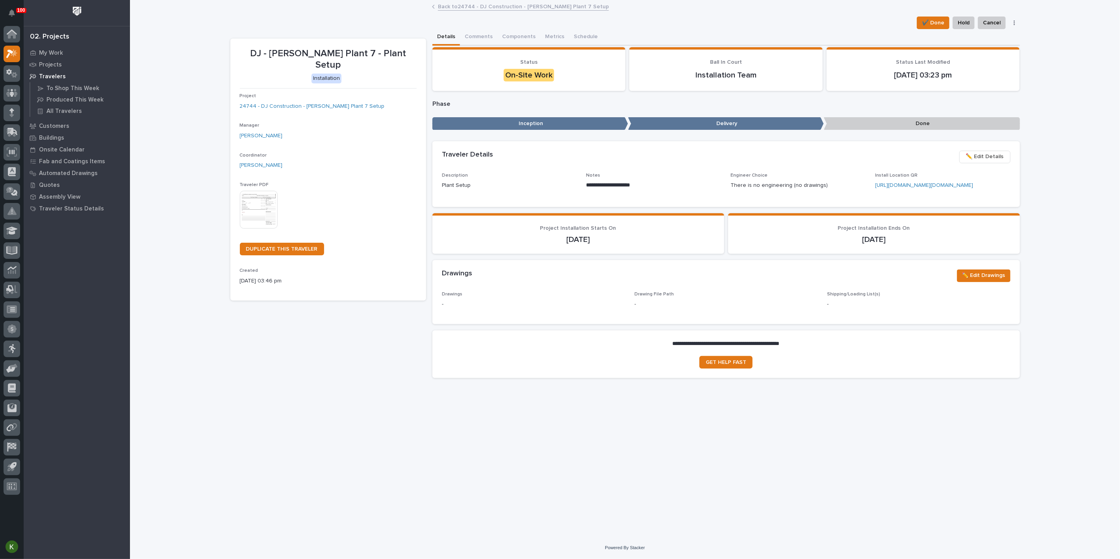
click at [966, 161] on span "✏️ Edit Details" at bounding box center [985, 156] width 38 height 9
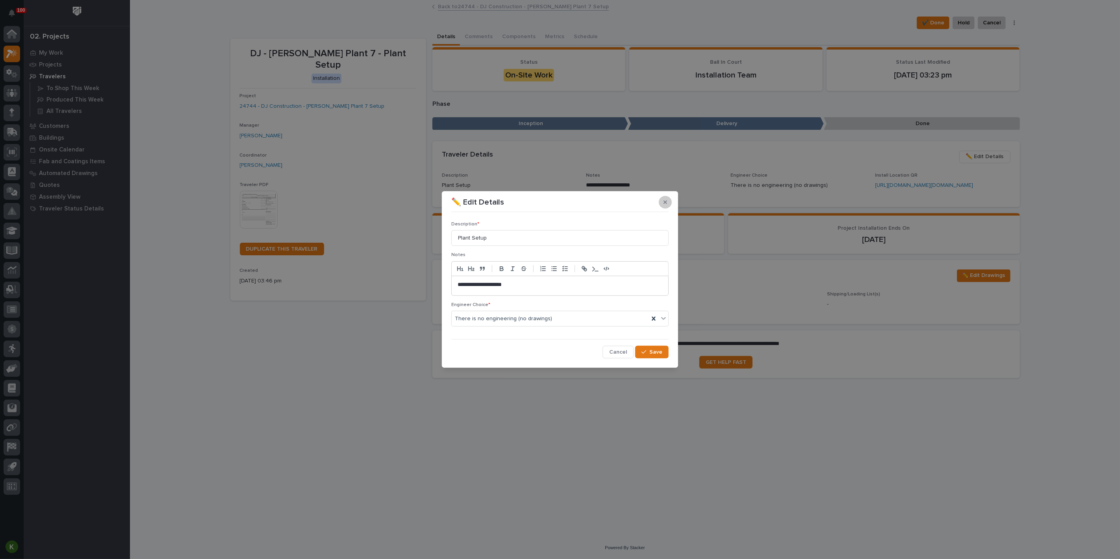
click at [663, 200] on icon "button" at bounding box center [665, 203] width 4 height 6
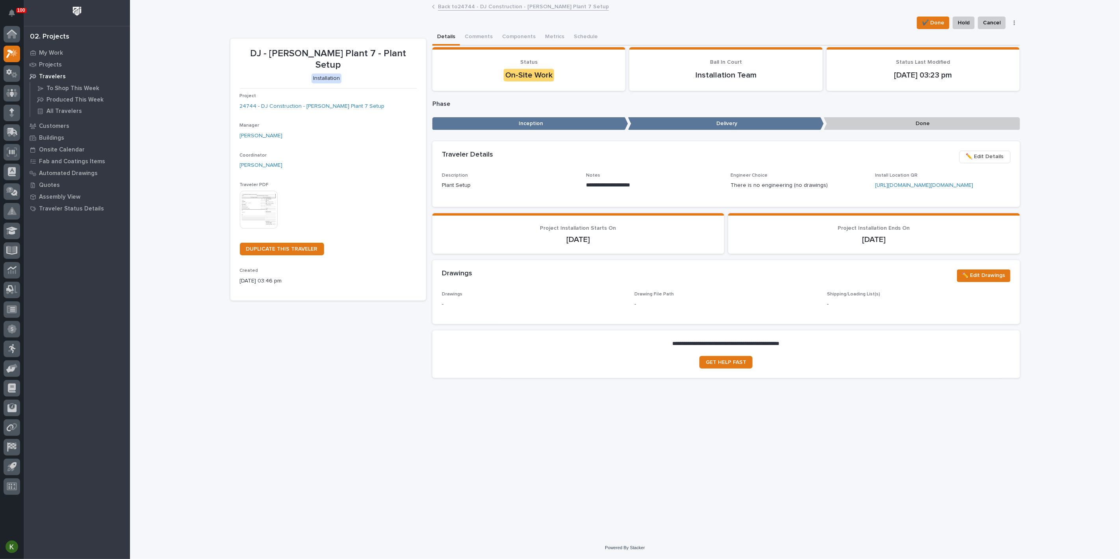
click at [474, 5] on link "Back to 24744 - DJ Construction - [PERSON_NAME] Plant 7 Setup" at bounding box center [523, 6] width 171 height 9
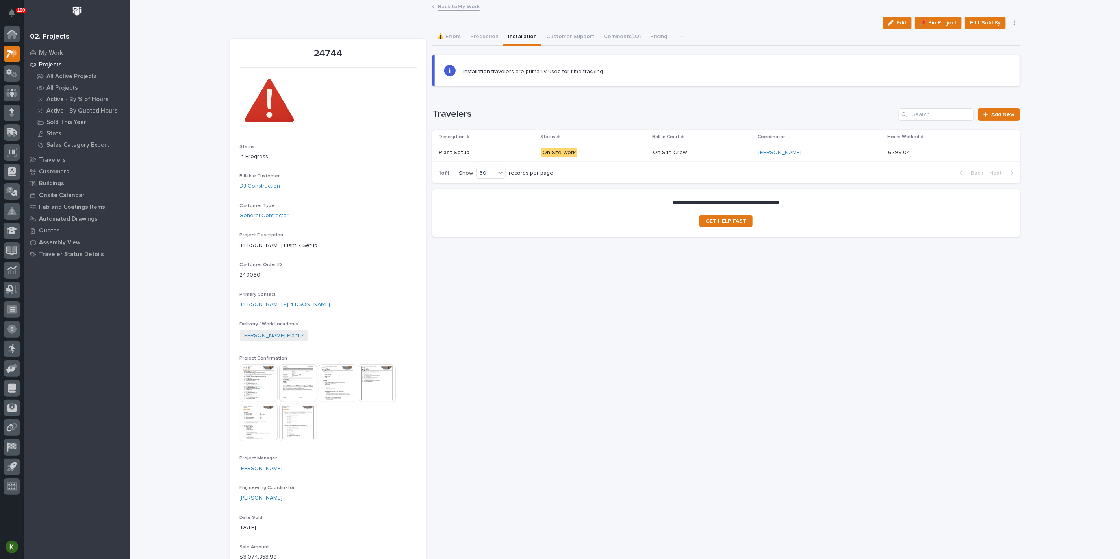
click at [541, 44] on button "Installation" at bounding box center [522, 37] width 38 height 17
click at [495, 44] on button "Production" at bounding box center [484, 37] width 38 height 17
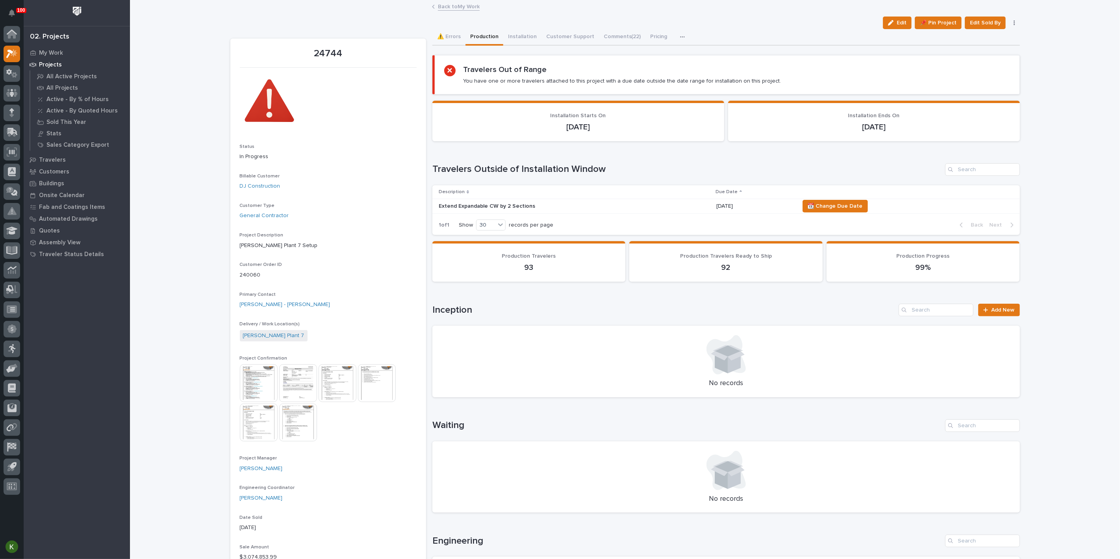
click at [468, 8] on link "Back to My Work" at bounding box center [459, 6] width 42 height 9
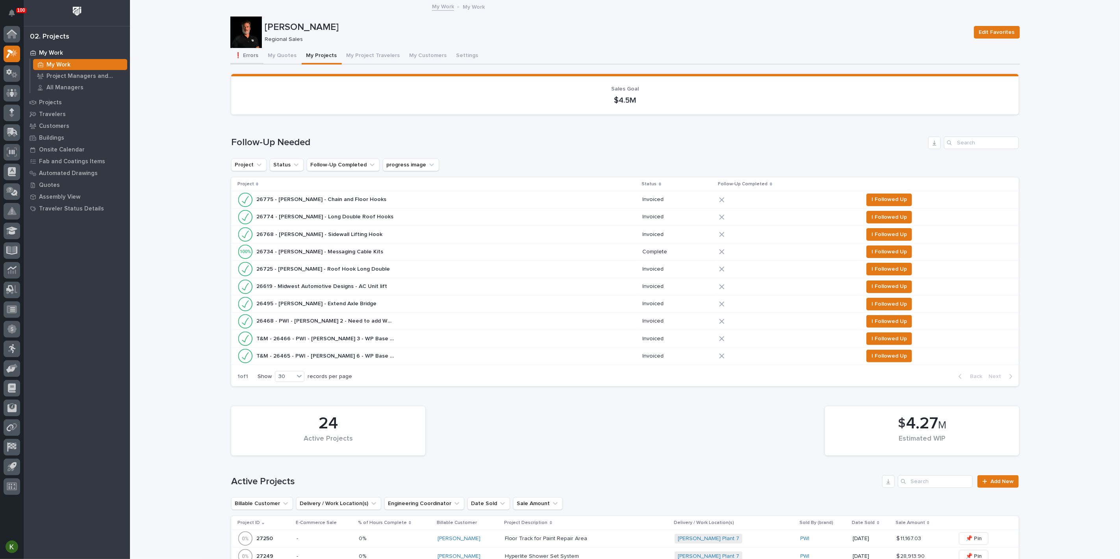
click at [250, 62] on button "❗ Errors" at bounding box center [246, 56] width 33 height 17
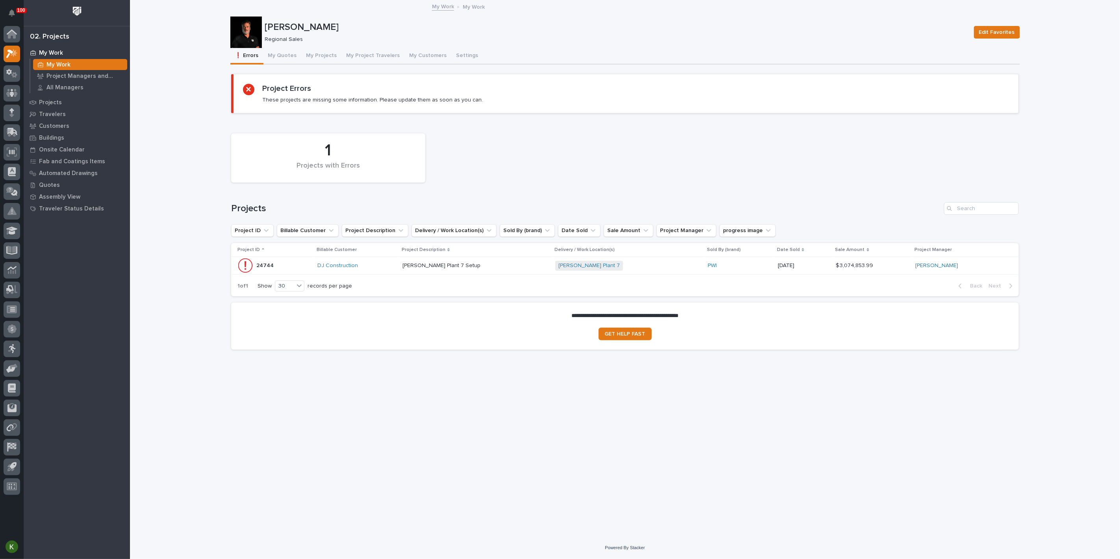
click at [505, 269] on p at bounding box center [471, 266] width 138 height 7
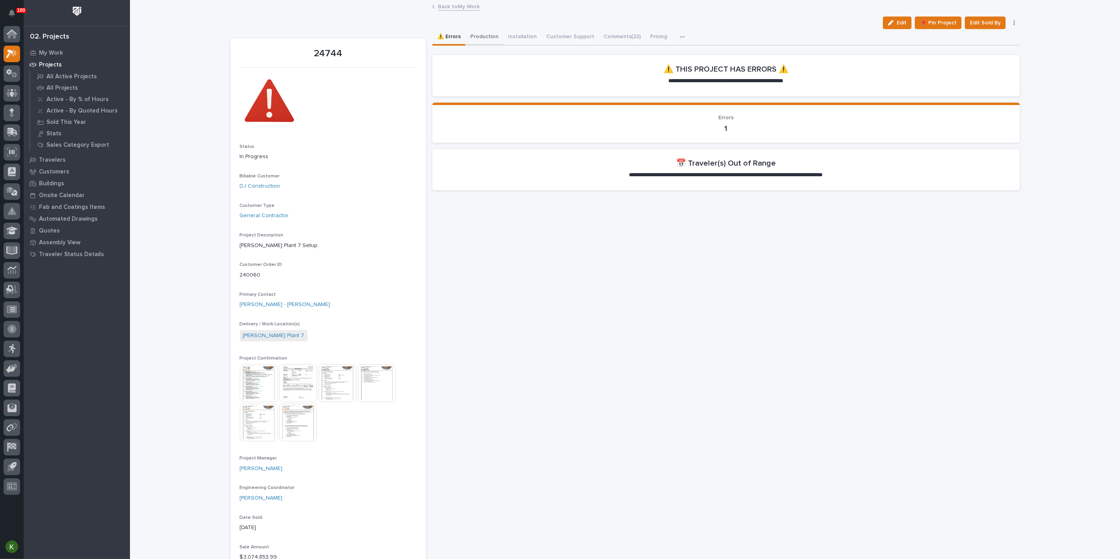
click at [496, 41] on button "Production" at bounding box center [484, 37] width 38 height 17
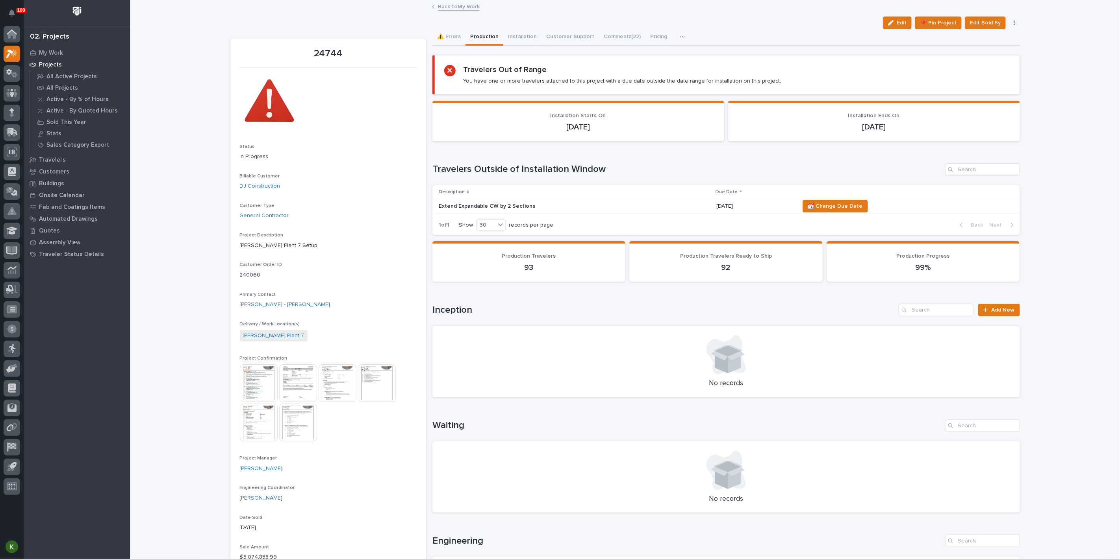
click at [661, 213] on div "Extend Expandable CW by 2 Sections" at bounding box center [575, 206] width 272 height 13
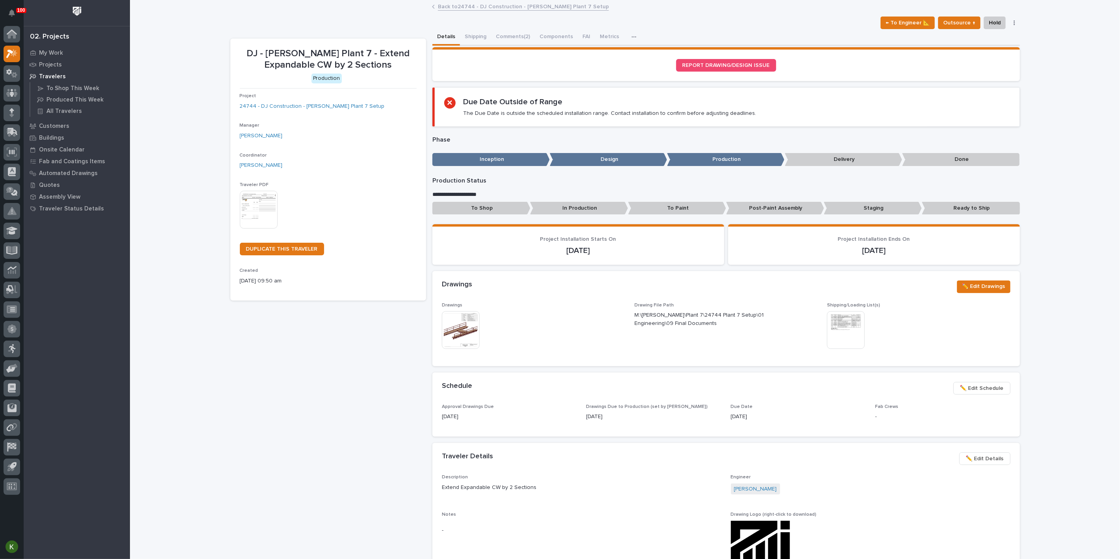
click at [866, 256] on p "[DATE]" at bounding box center [873, 250] width 273 height 9
click at [57, 52] on p "My Work" at bounding box center [51, 53] width 24 height 7
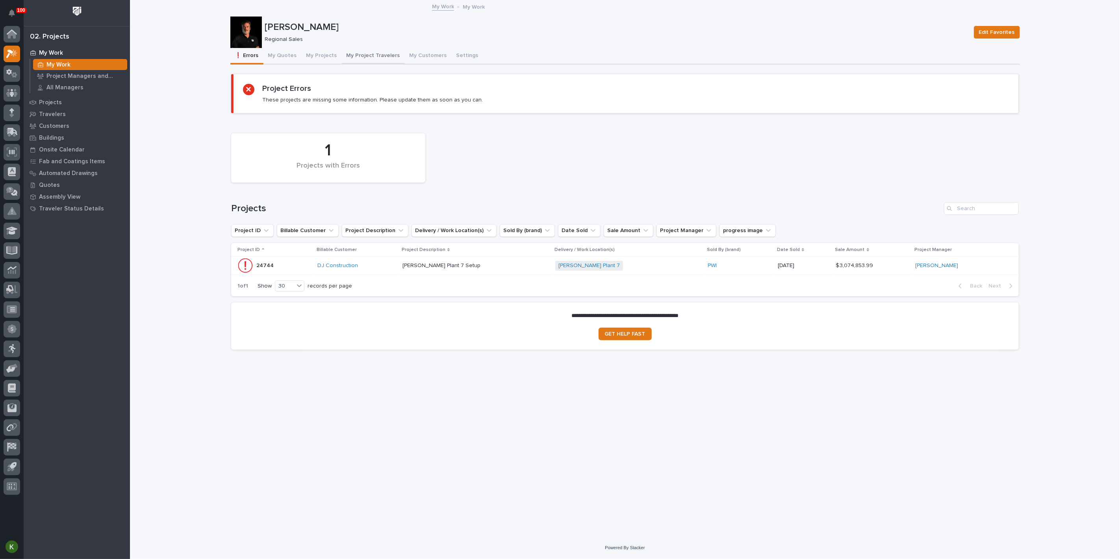
click at [393, 64] on button "My Project Travelers" at bounding box center [373, 56] width 63 height 17
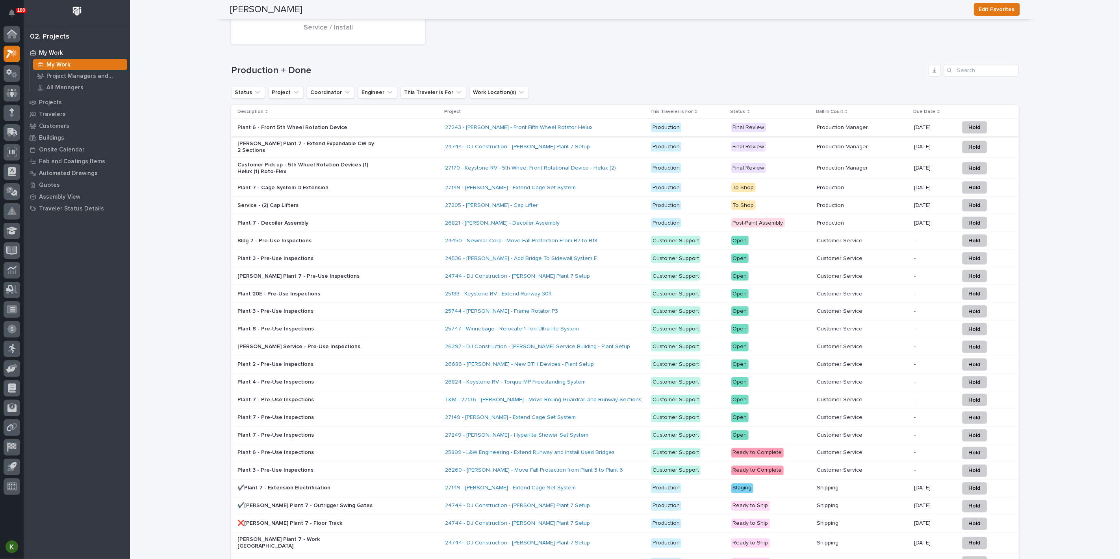
scroll to position [831, 0]
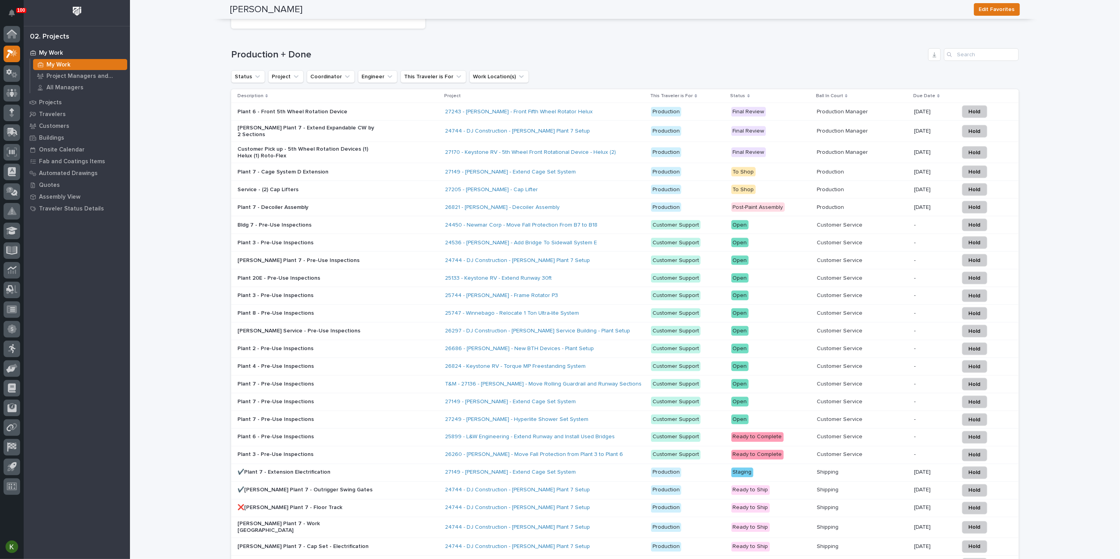
click at [882, 138] on div "Production Manager Production Manager" at bounding box center [862, 131] width 91 height 13
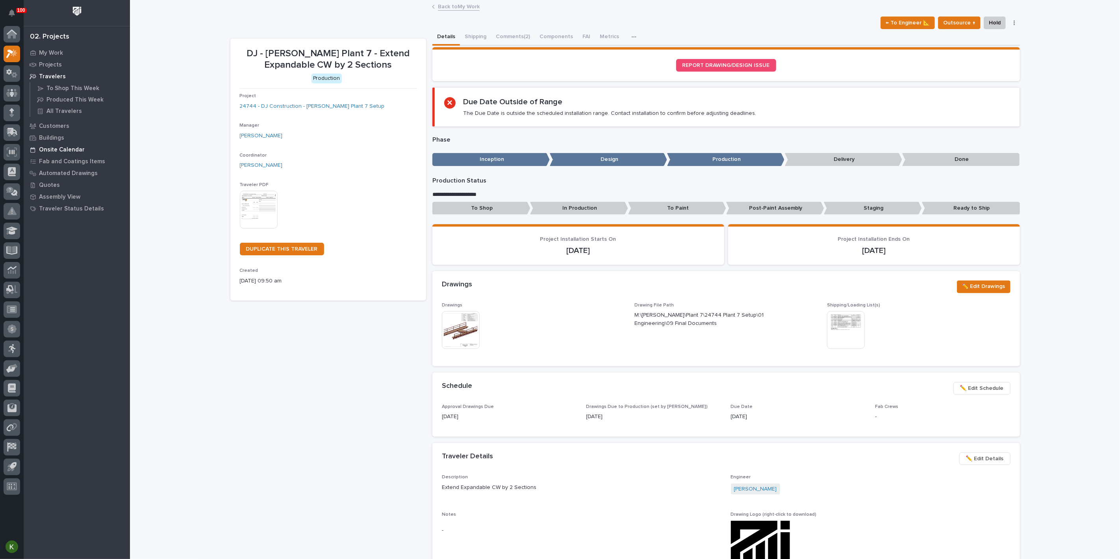
click at [61, 148] on div "Onsite Calendar" at bounding box center [77, 149] width 102 height 11
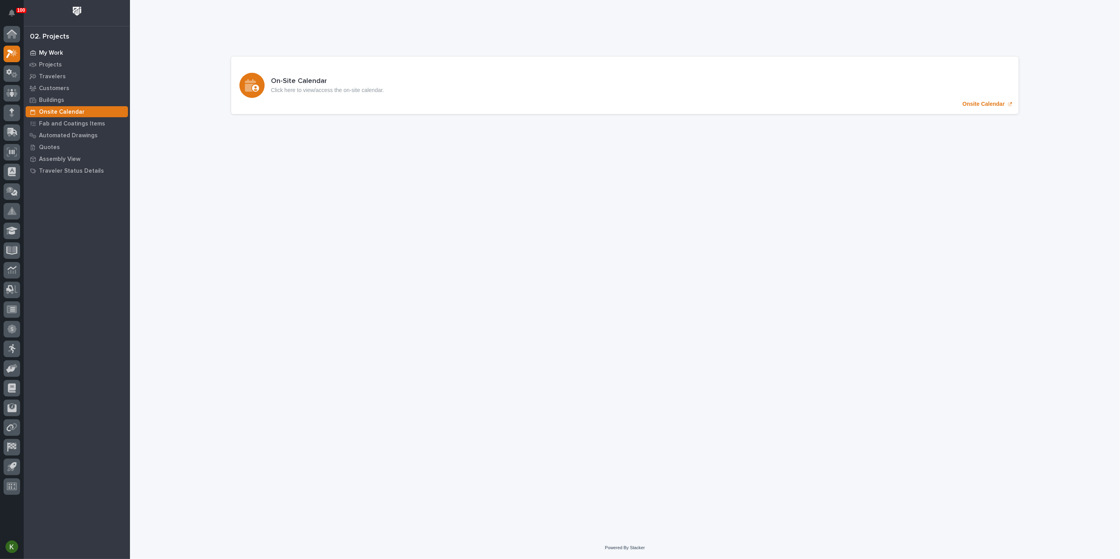
click at [57, 56] on p "My Work" at bounding box center [51, 53] width 24 height 7
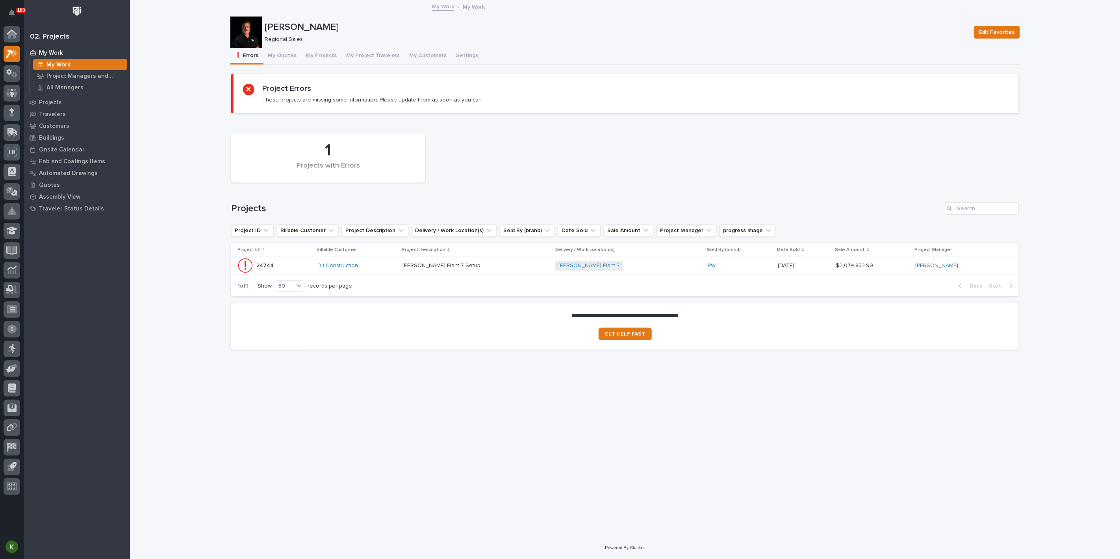
click at [391, 63] on button "My Project Travelers" at bounding box center [373, 56] width 63 height 17
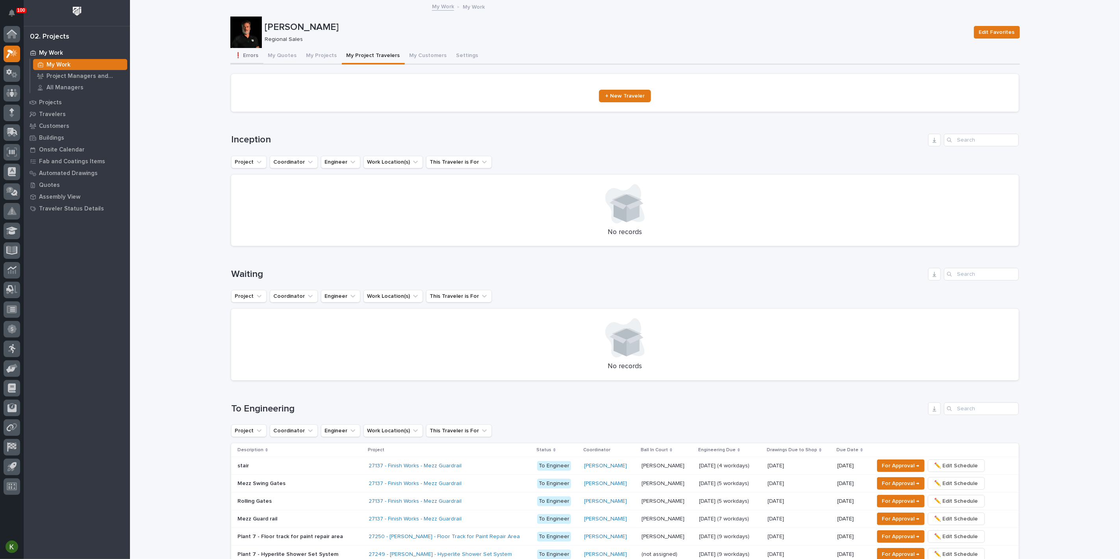
click at [245, 61] on button "❗ Errors" at bounding box center [246, 56] width 33 height 17
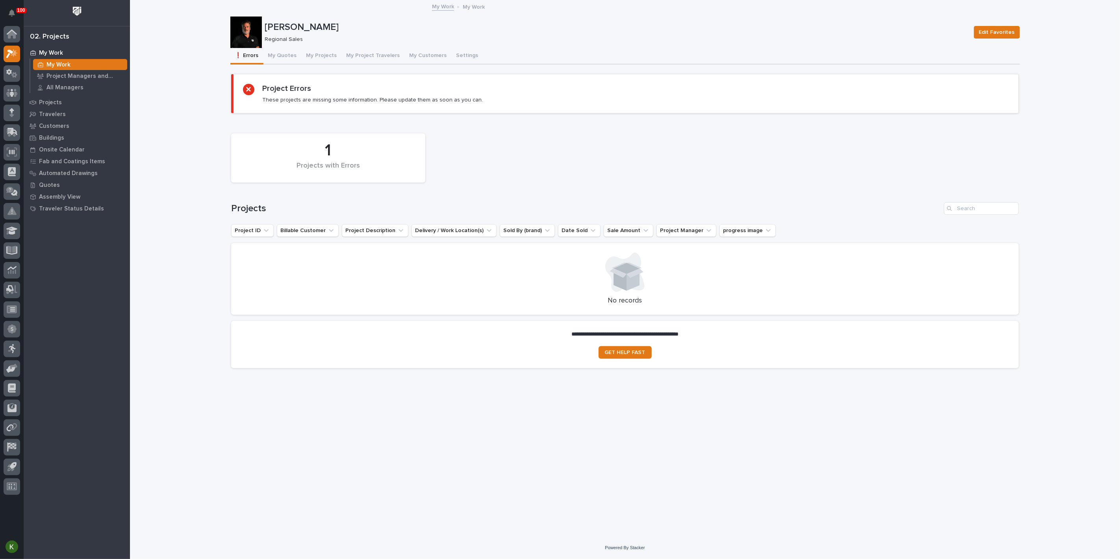
click at [250, 62] on button "❗ Errors" at bounding box center [246, 56] width 33 height 17
